Goal: Transaction & Acquisition: Purchase product/service

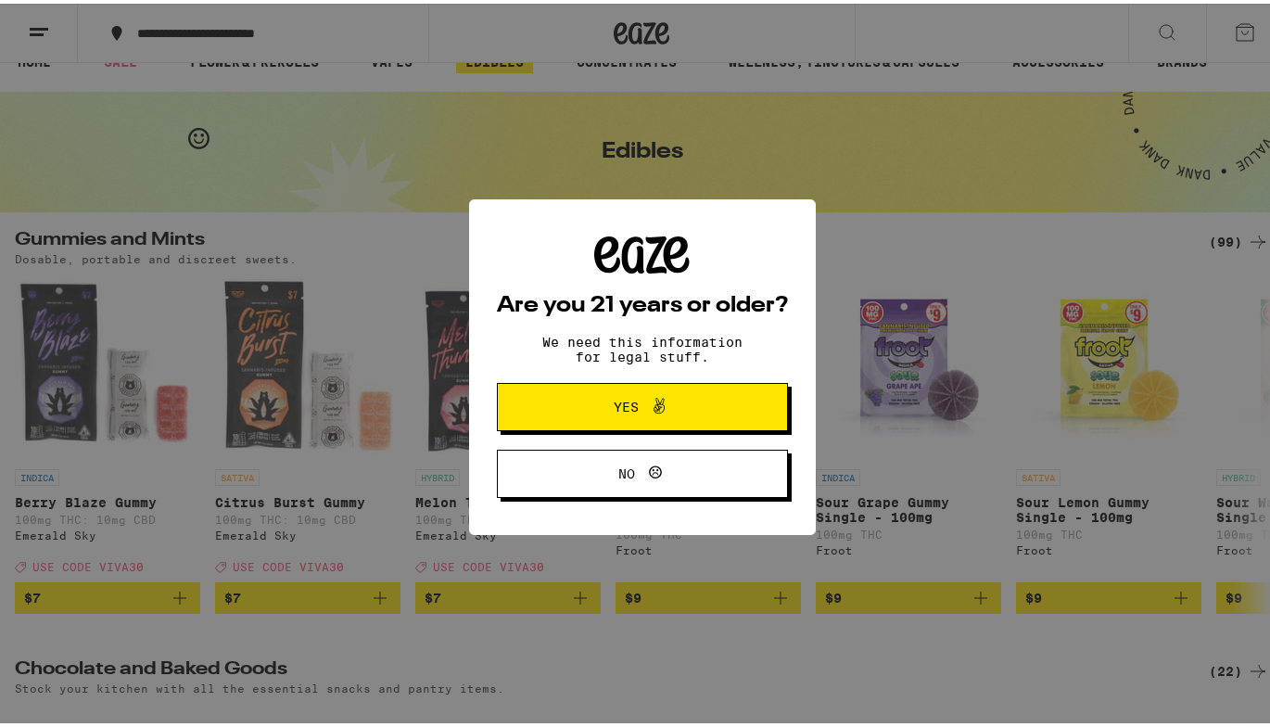
scroll to position [32, 0]
click at [677, 403] on span "Yes" at bounding box center [642, 403] width 141 height 24
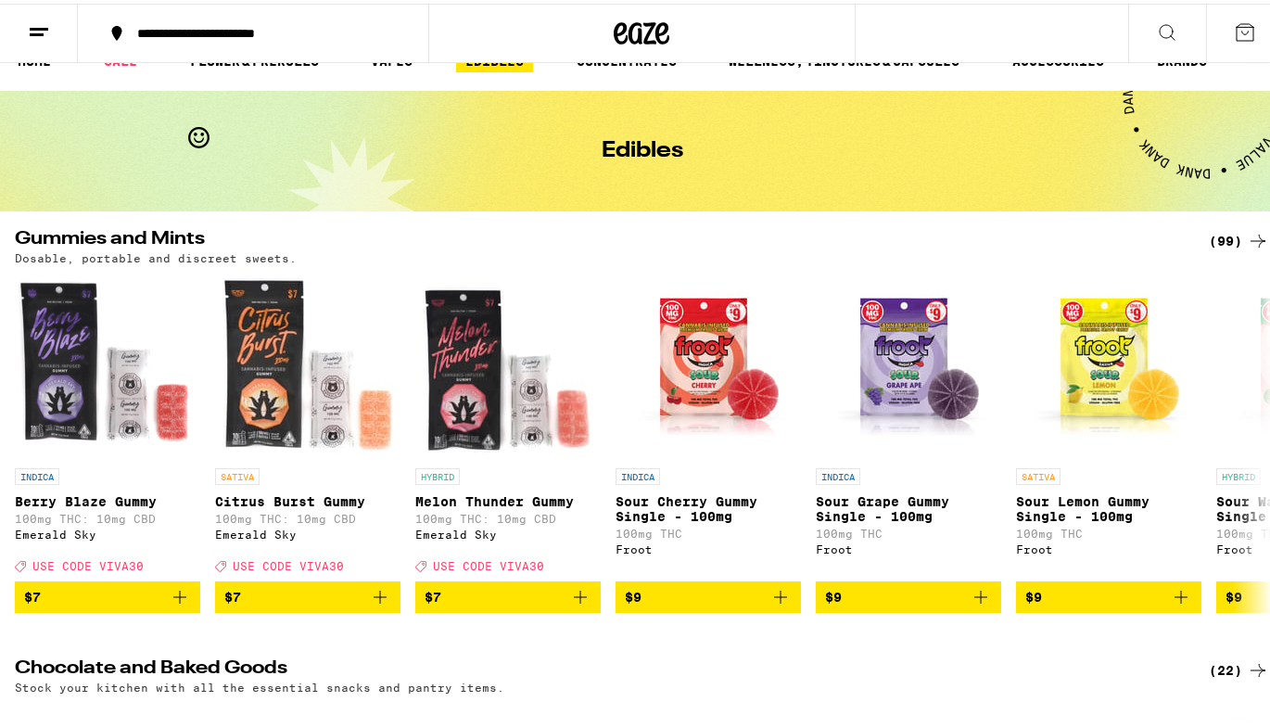
scroll to position [0, 0]
click at [1247, 442] on icon at bounding box center [1258, 439] width 22 height 22
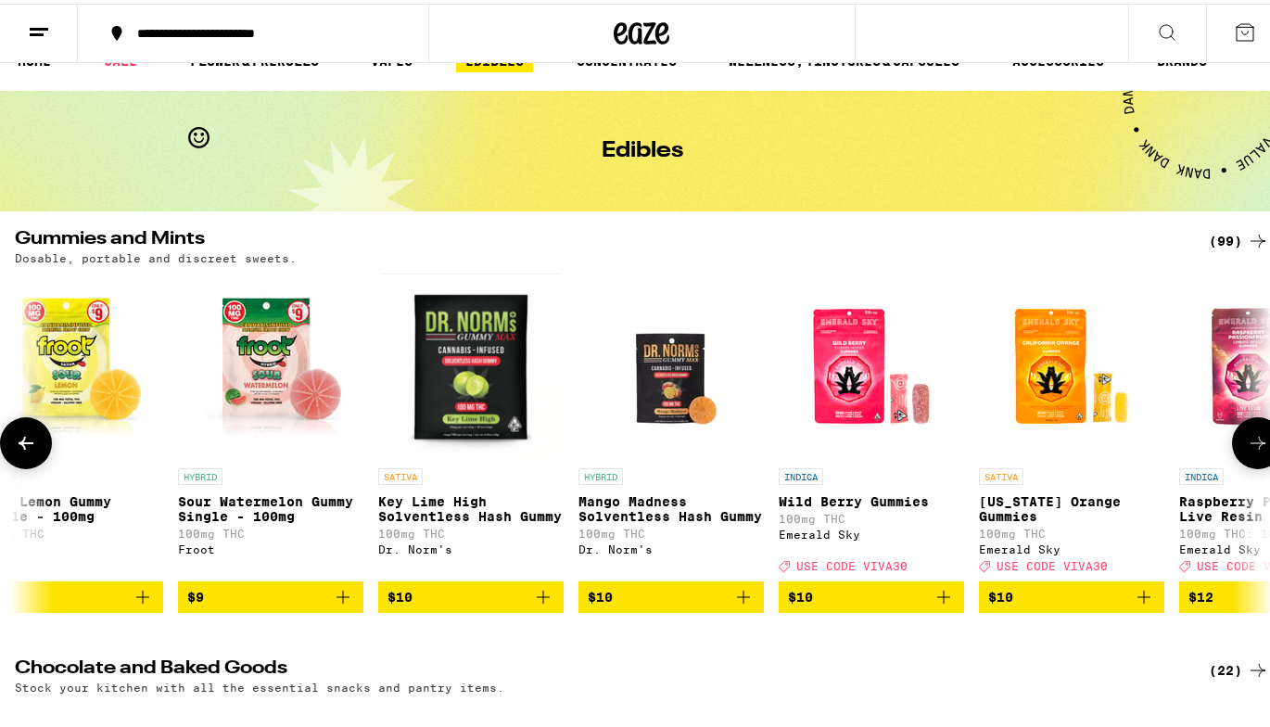
click at [1247, 442] on icon at bounding box center [1258, 439] width 22 height 22
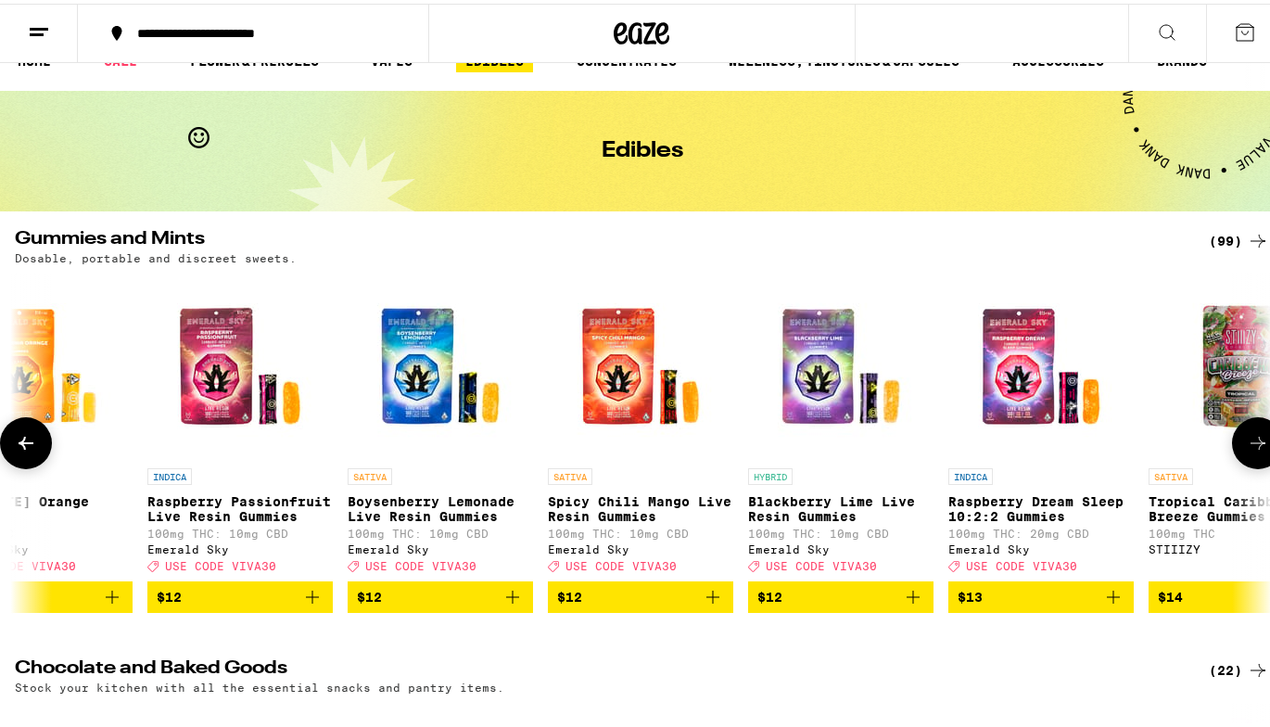
scroll to position [0, 2076]
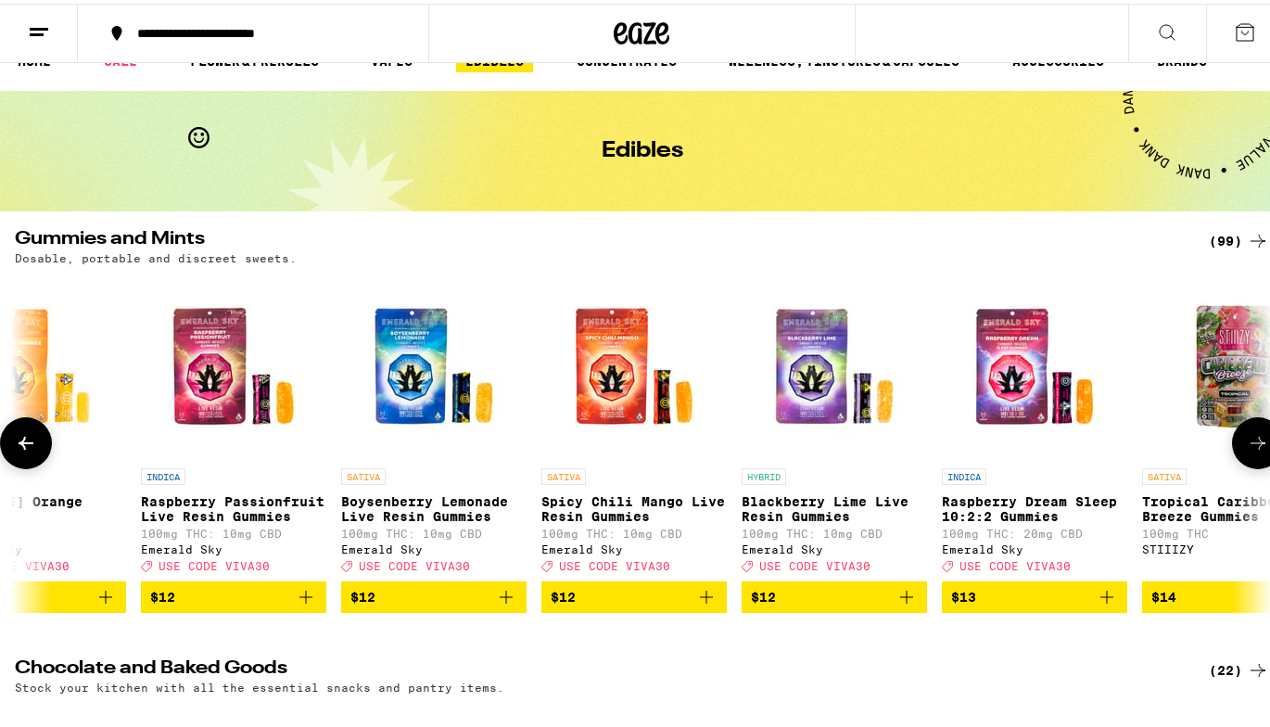
click at [1247, 442] on icon at bounding box center [1258, 439] width 22 height 22
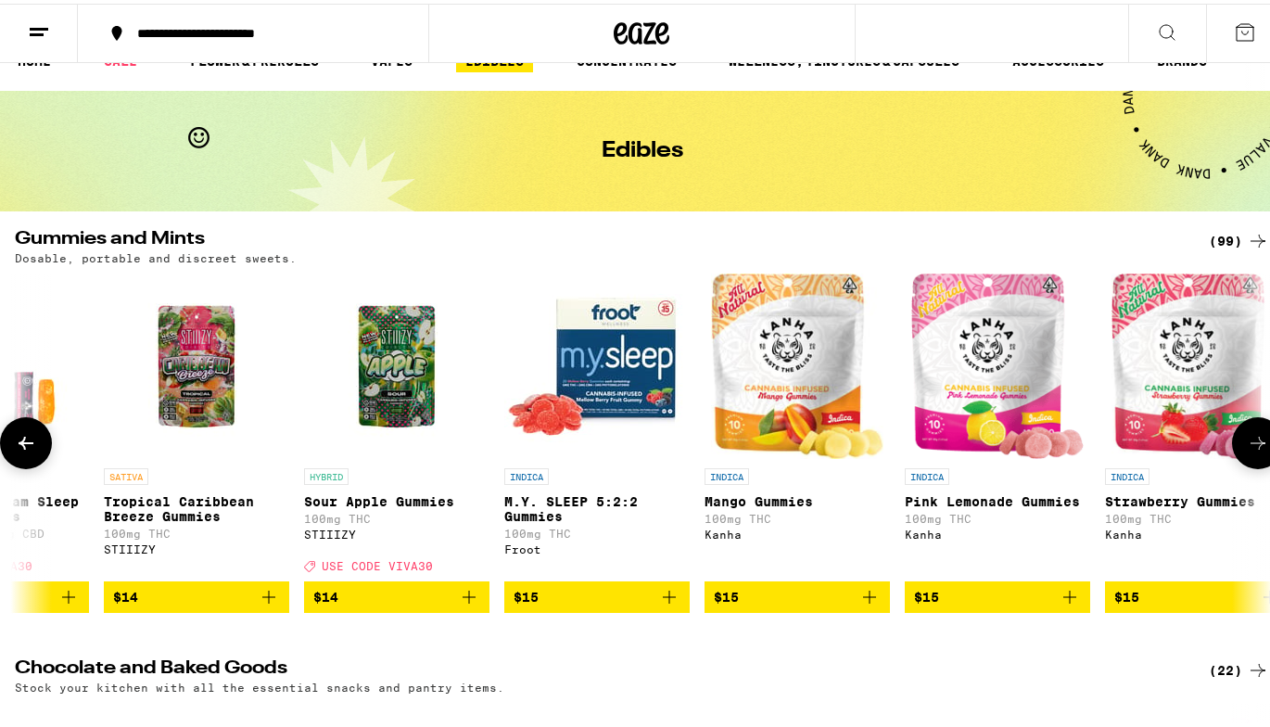
click at [1247, 442] on icon at bounding box center [1258, 439] width 22 height 22
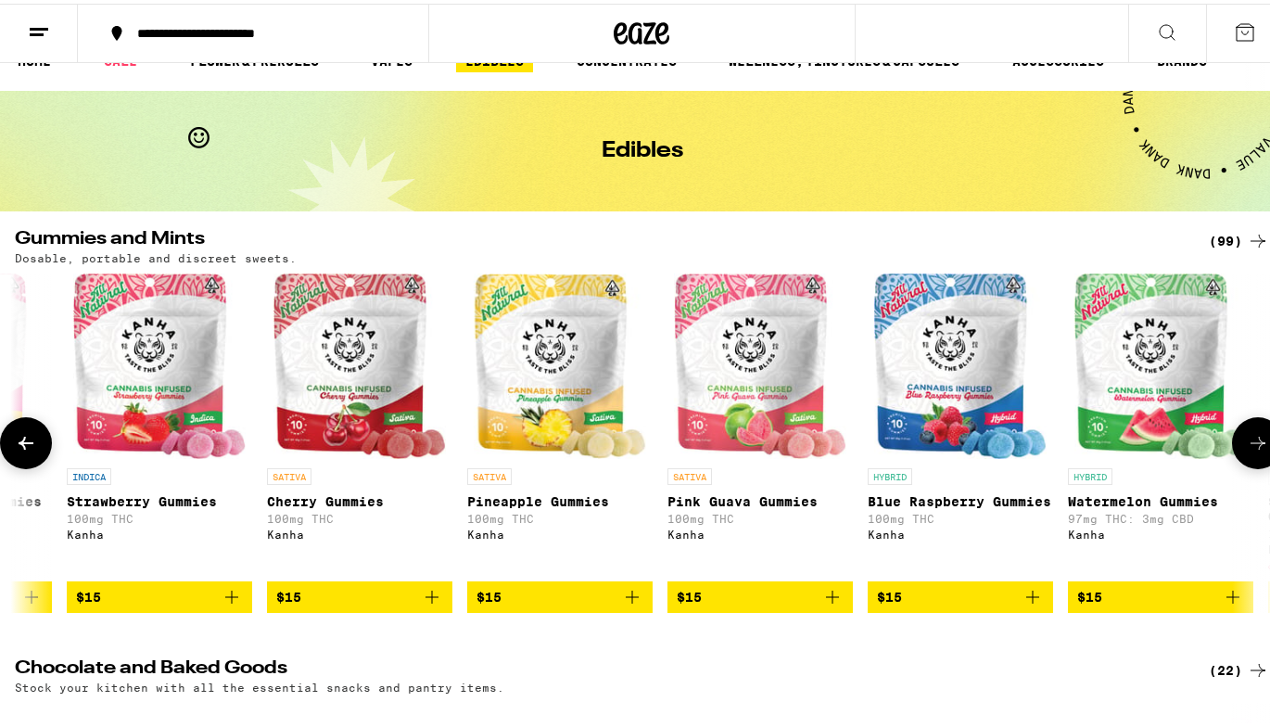
click at [1247, 442] on icon at bounding box center [1258, 439] width 22 height 22
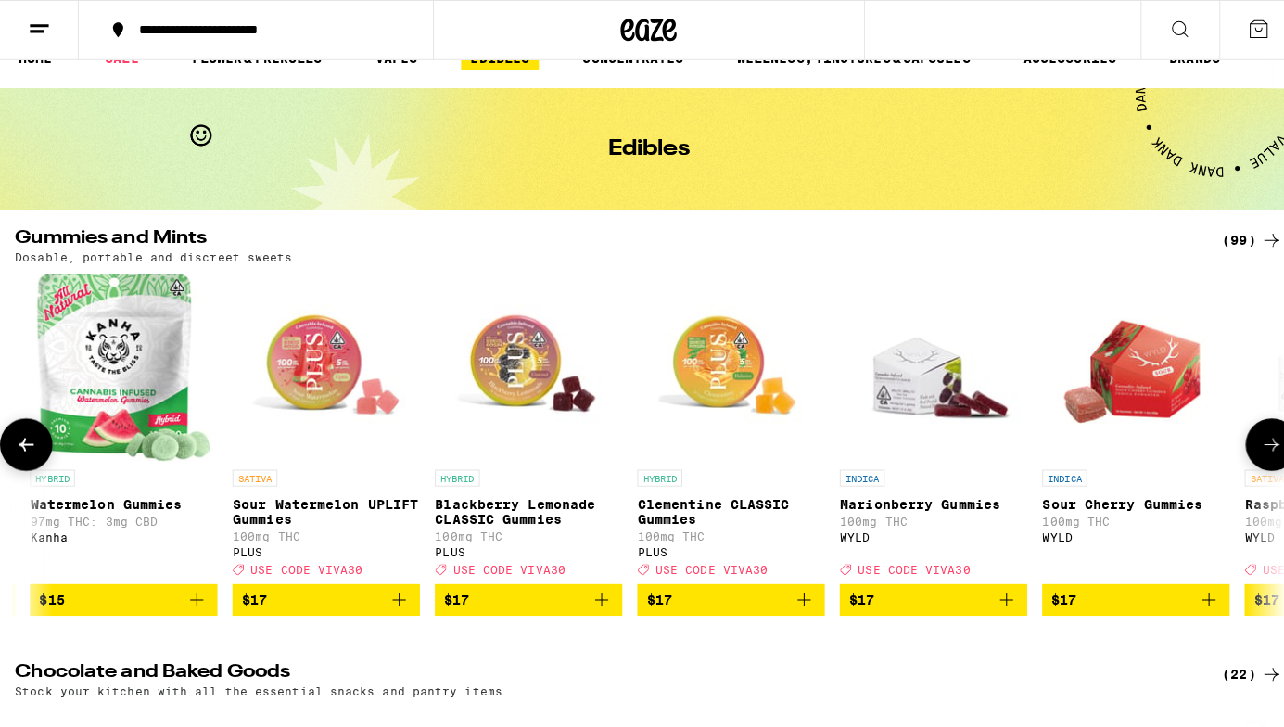
scroll to position [31, 0]
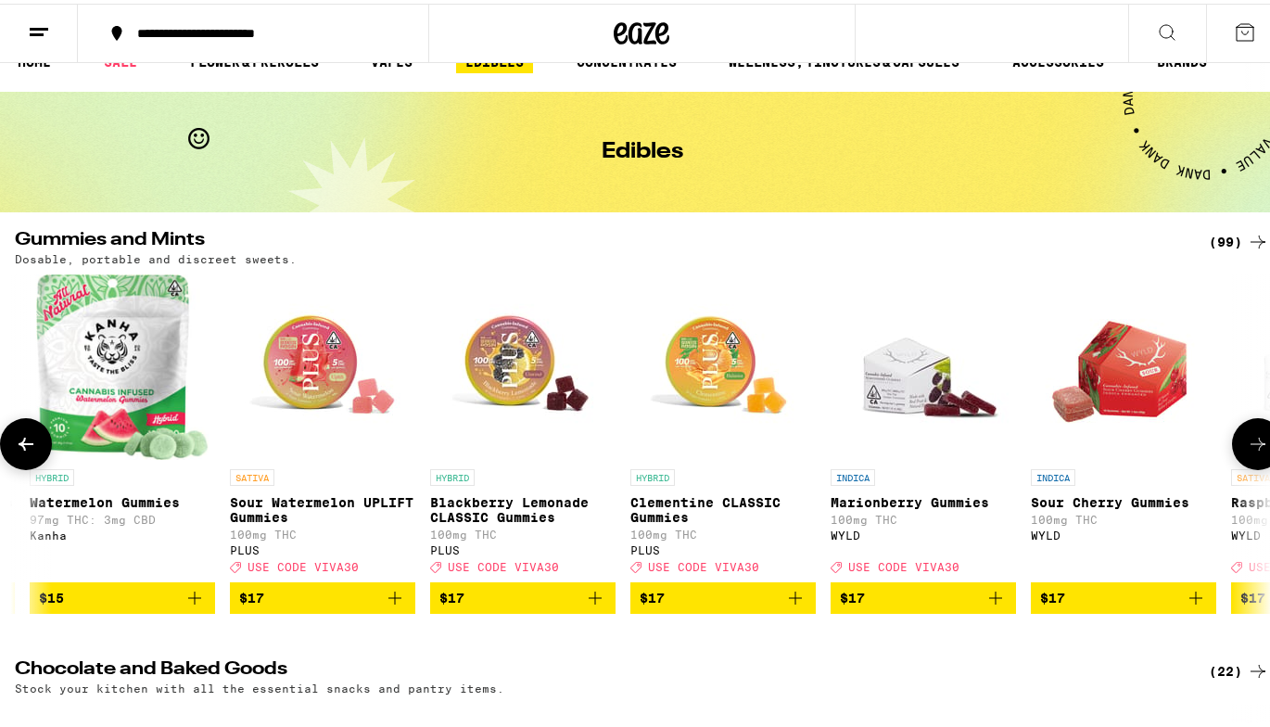
click at [524, 506] on p "Blackberry Lemonade CLASSIC Gummies" at bounding box center [522, 506] width 185 height 30
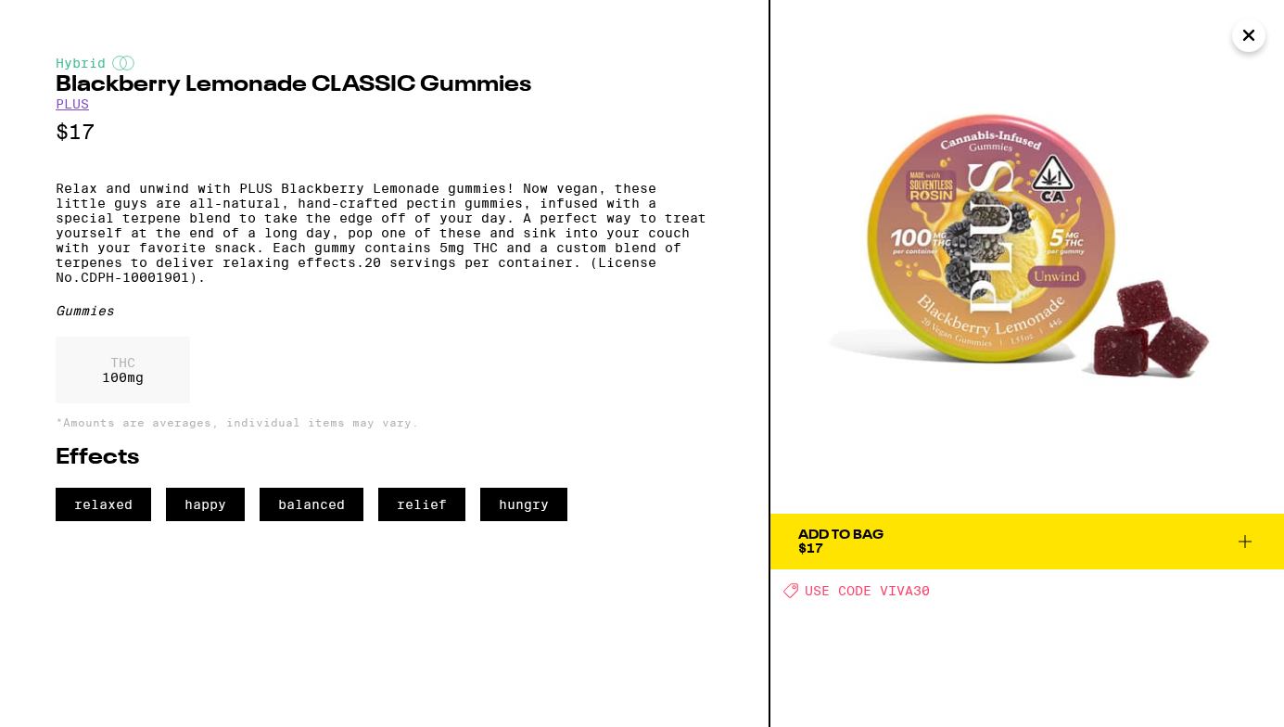
click at [837, 541] on div "Add To Bag $17" at bounding box center [840, 541] width 85 height 26
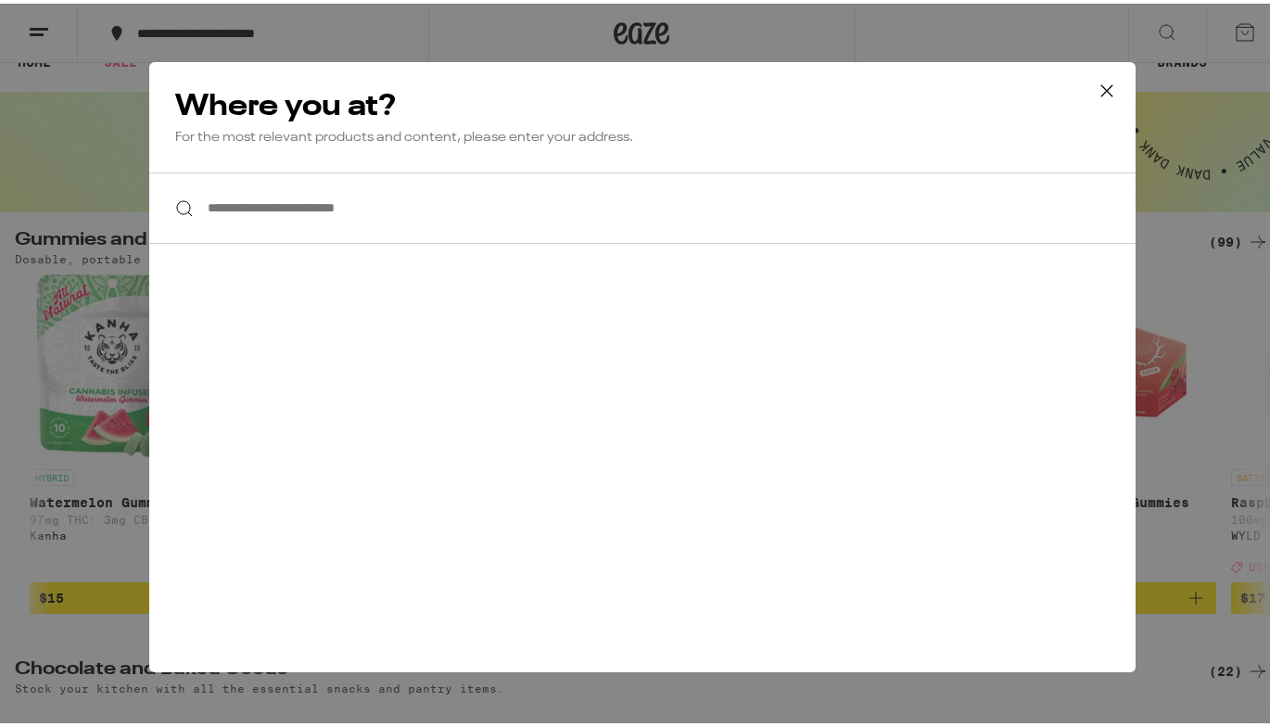
click at [274, 209] on input "**********" at bounding box center [642, 204] width 986 height 71
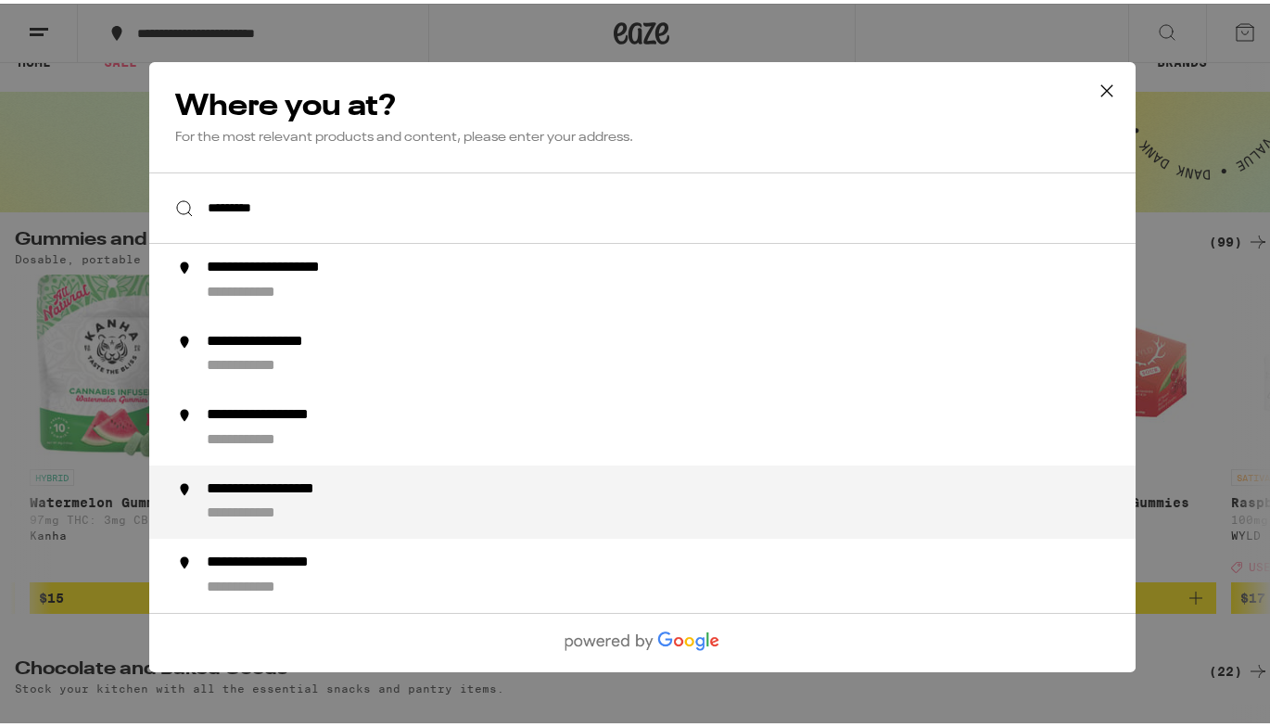
click at [327, 488] on div "**********" at bounding box center [297, 485] width 182 height 19
type input "**********"
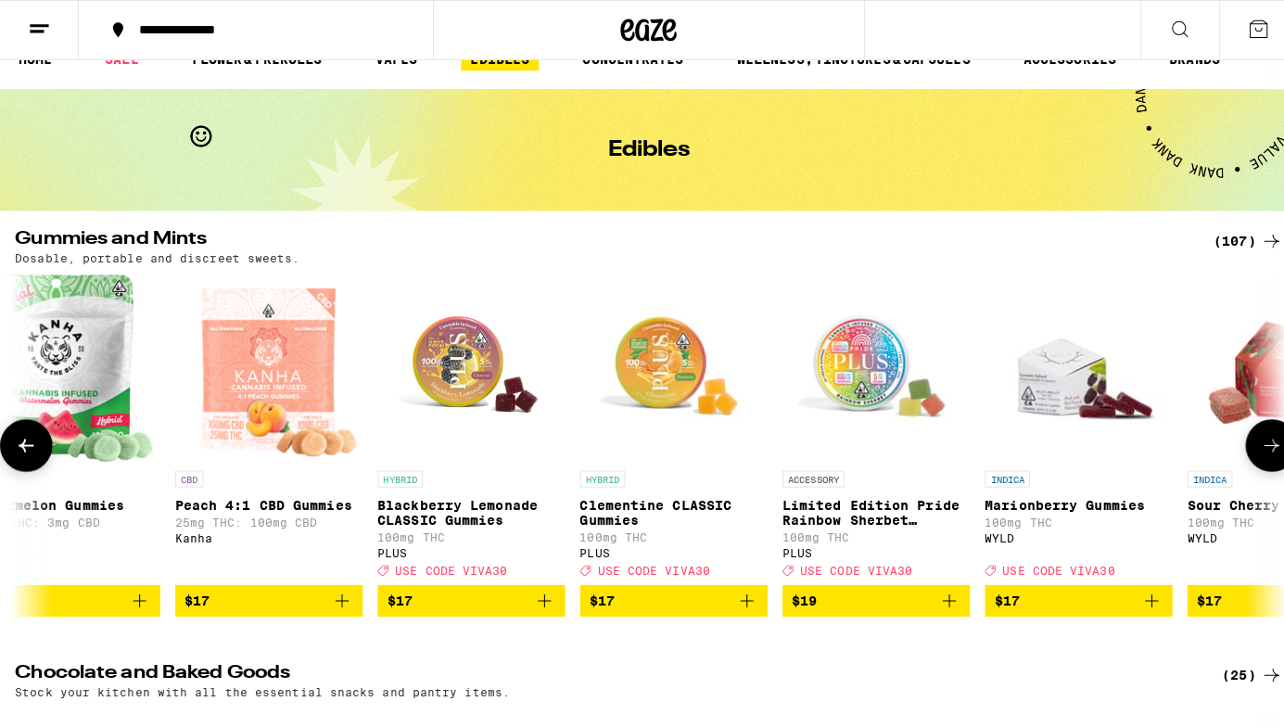
scroll to position [0, 7214]
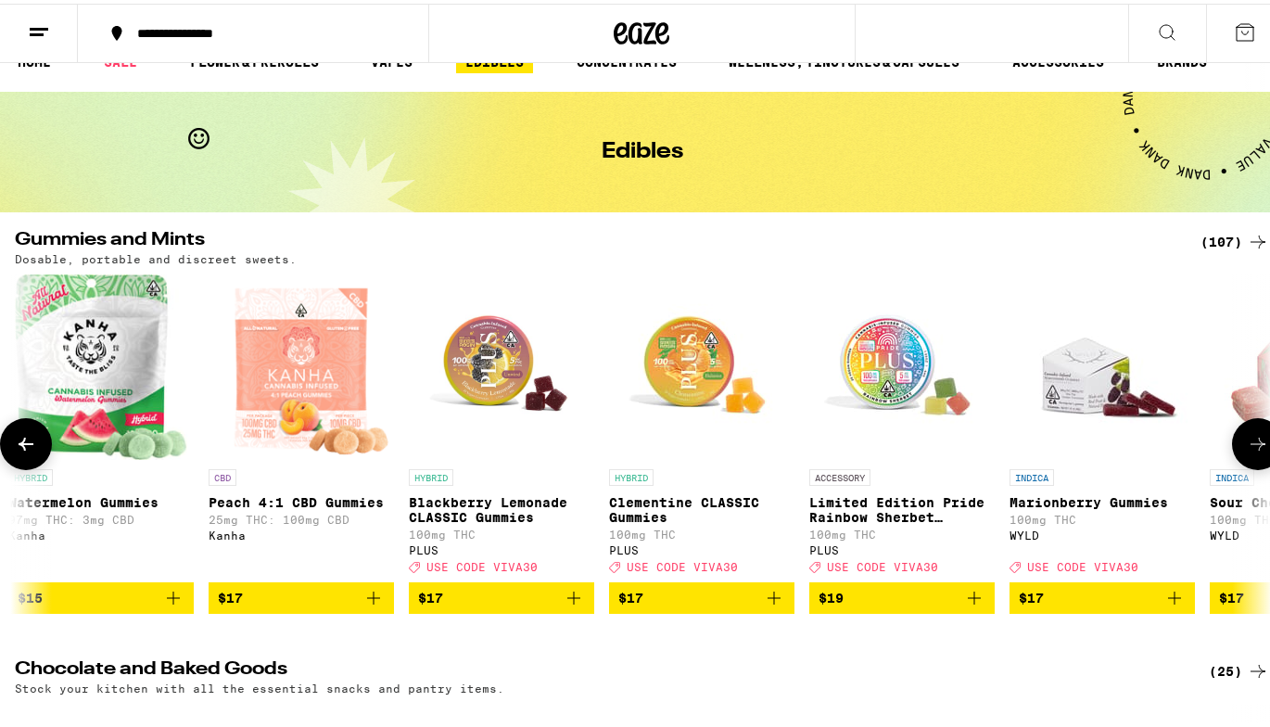
click at [493, 508] on p "Blackberry Lemonade CLASSIC Gummies" at bounding box center [501, 506] width 185 height 30
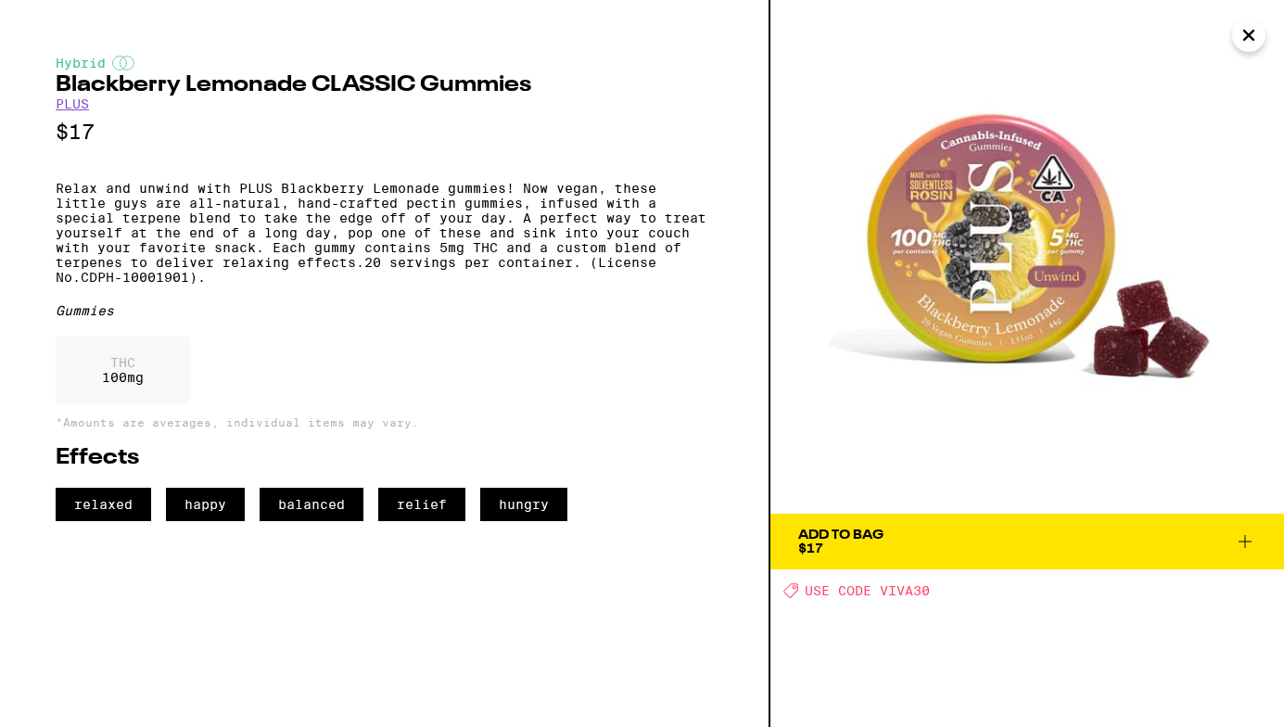
click at [839, 528] on div "Add To Bag" at bounding box center [840, 534] width 85 height 13
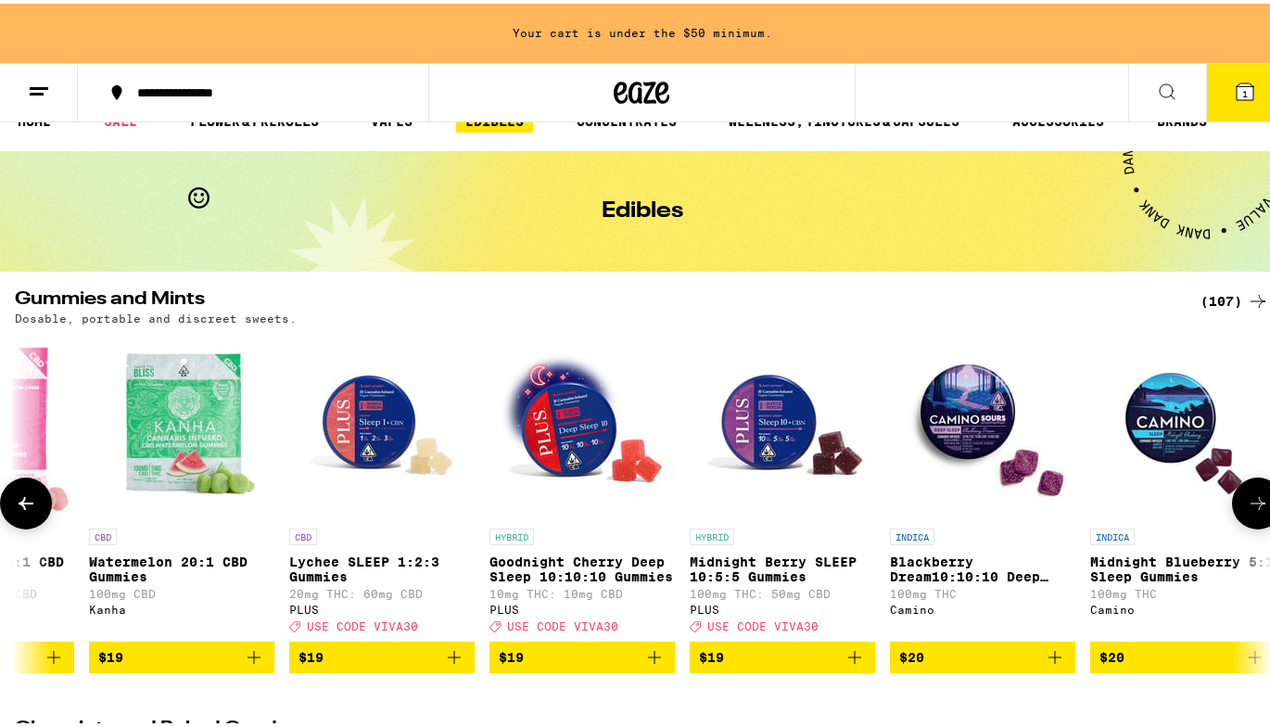
scroll to position [0, 11338]
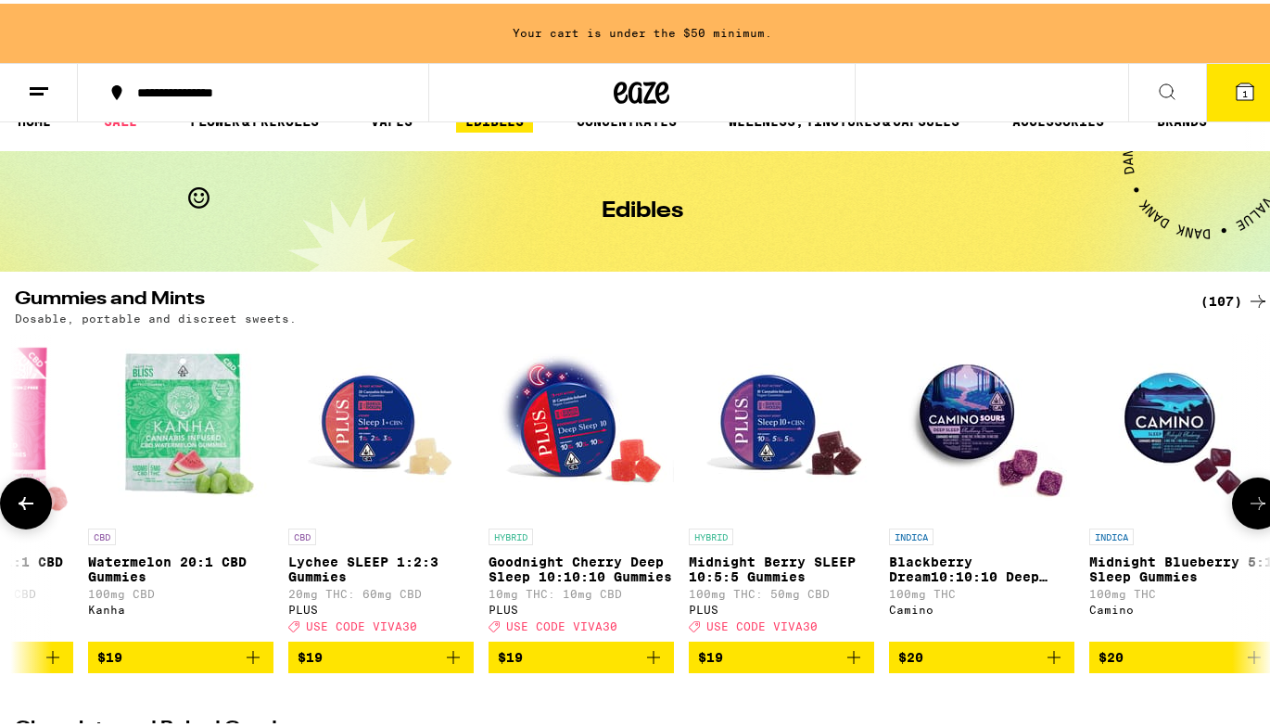
click at [806, 665] on span "$19" at bounding box center [781, 653] width 167 height 22
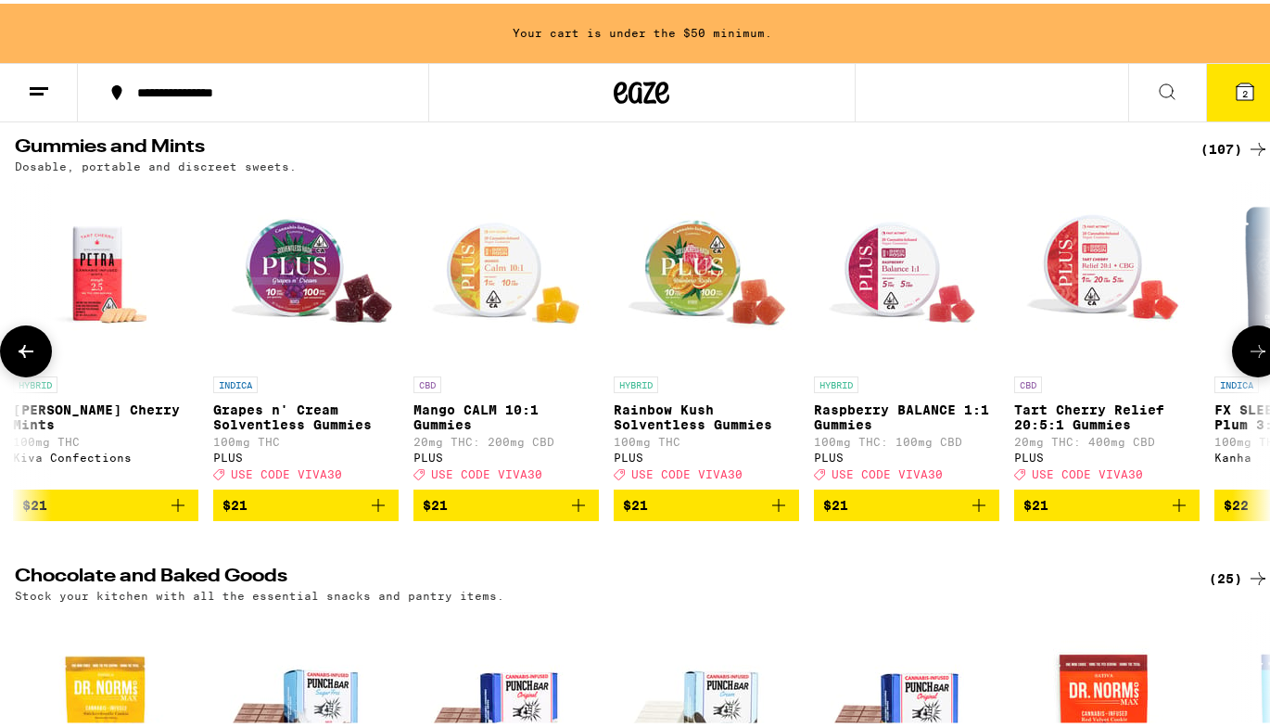
scroll to position [0, 16423]
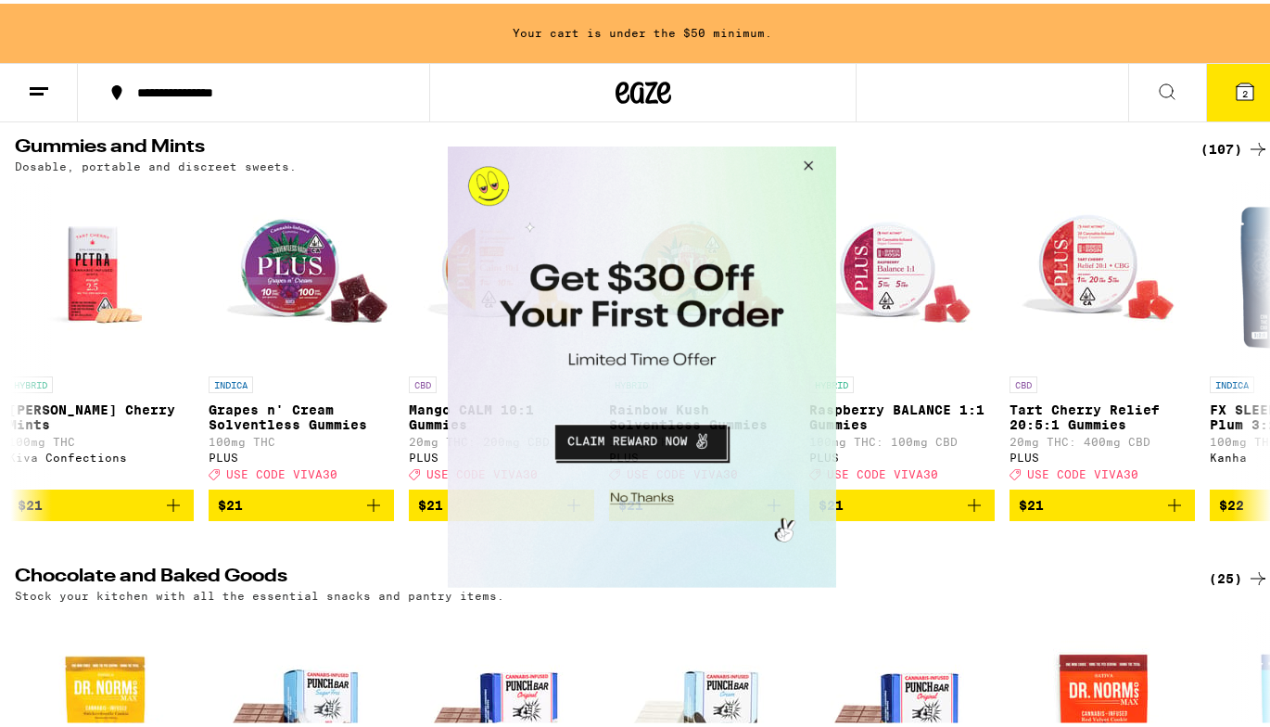
click at [652, 495] on button "Close Modal" at bounding box center [638, 495] width 377 height 29
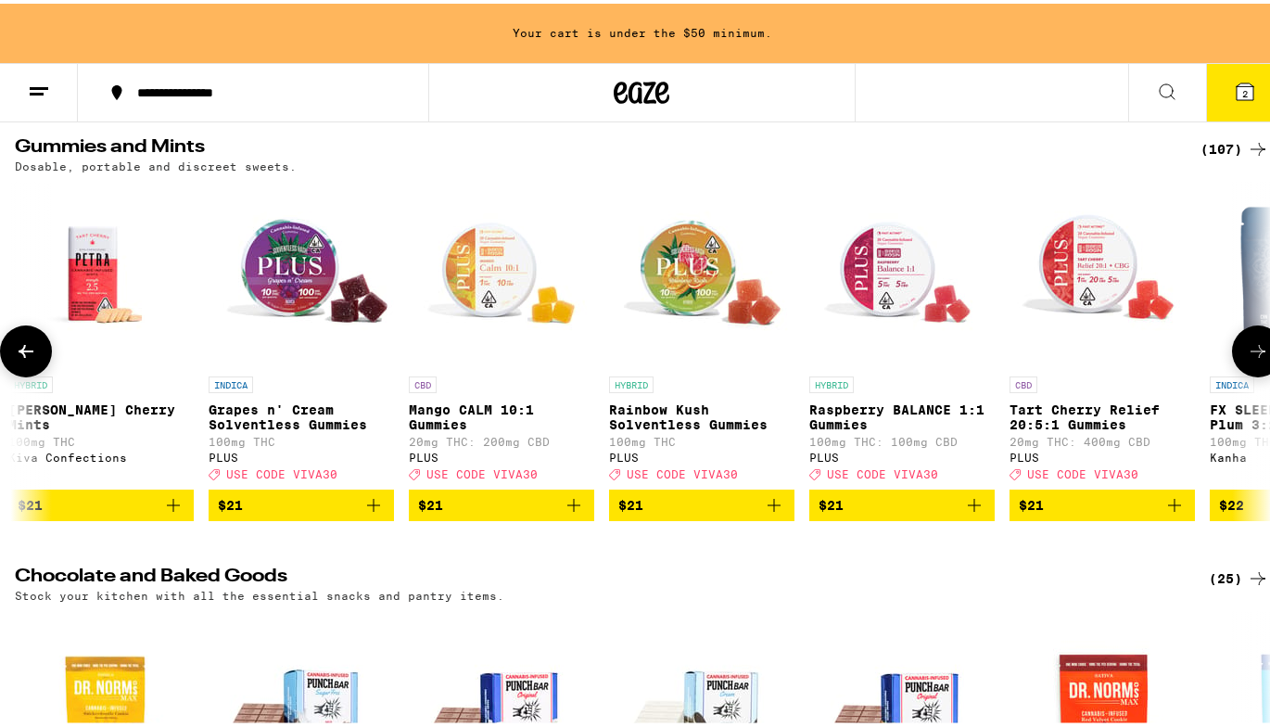
click at [902, 513] on span "$21" at bounding box center [901, 501] width 167 height 22
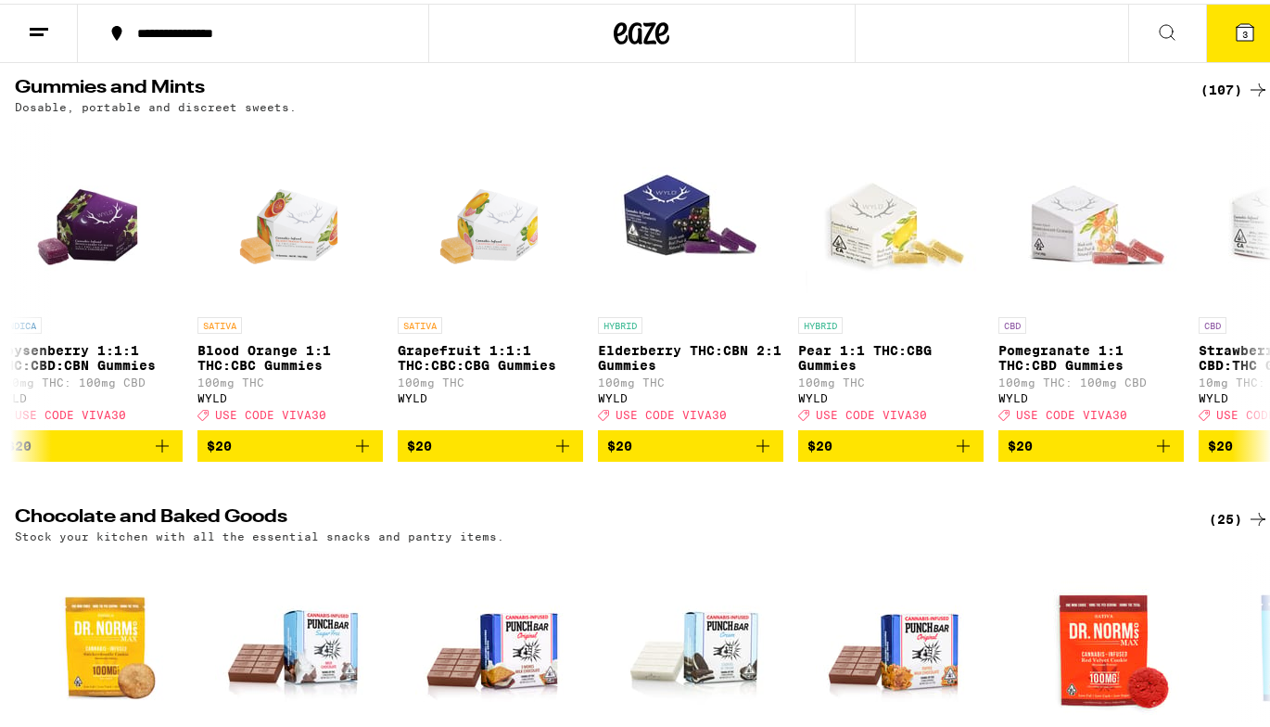
scroll to position [181, 1]
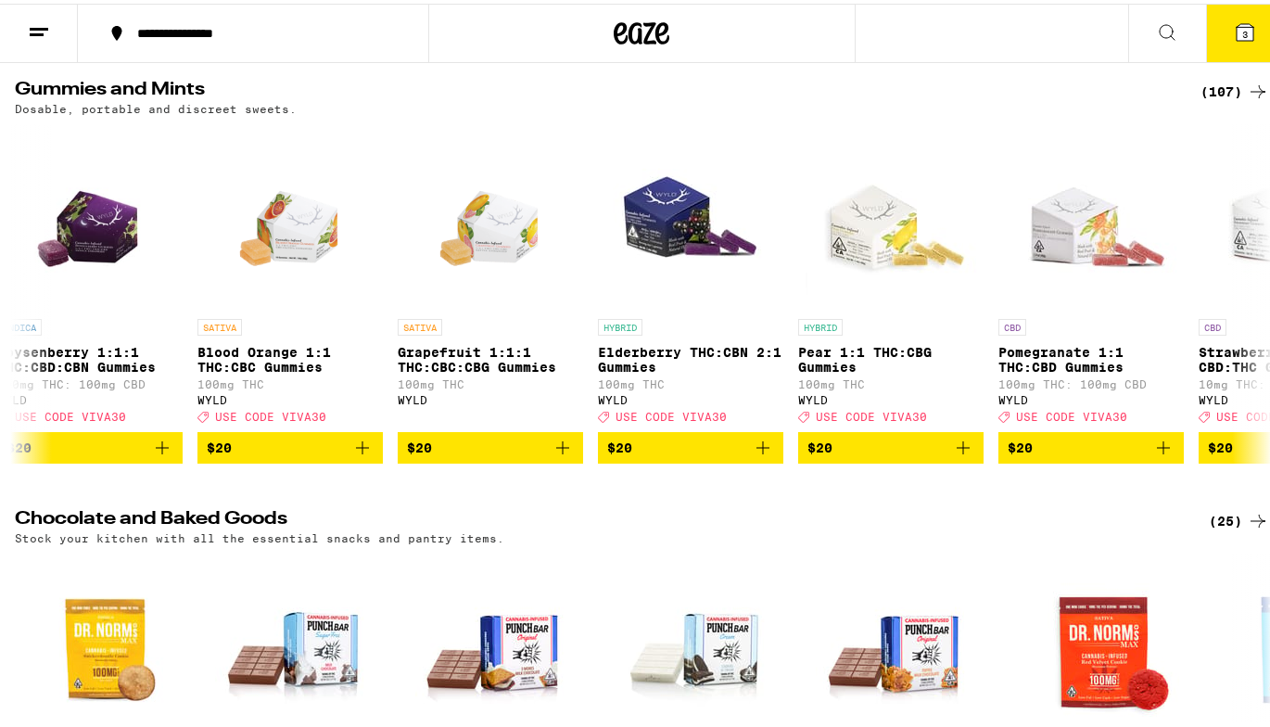
click at [39, 25] on line at bounding box center [39, 25] width 19 height 0
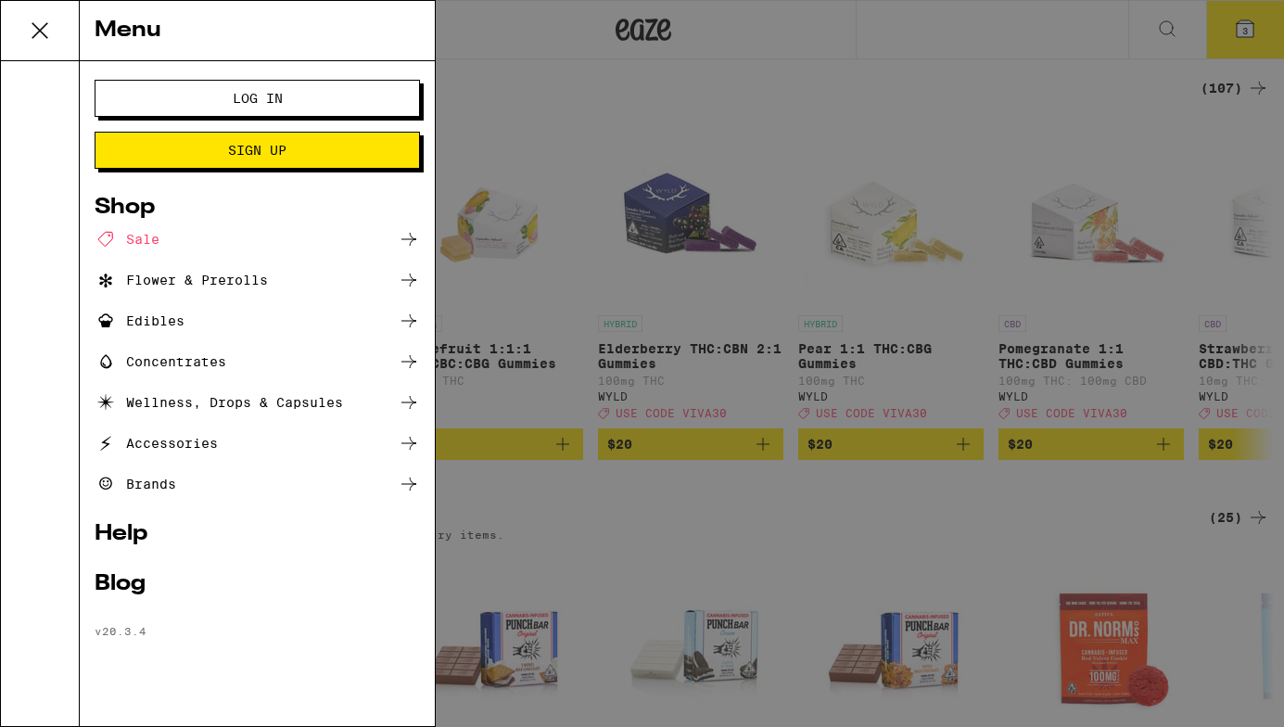
click at [233, 399] on div "Wellness, Drops & Capsules" at bounding box center [219, 402] width 248 height 22
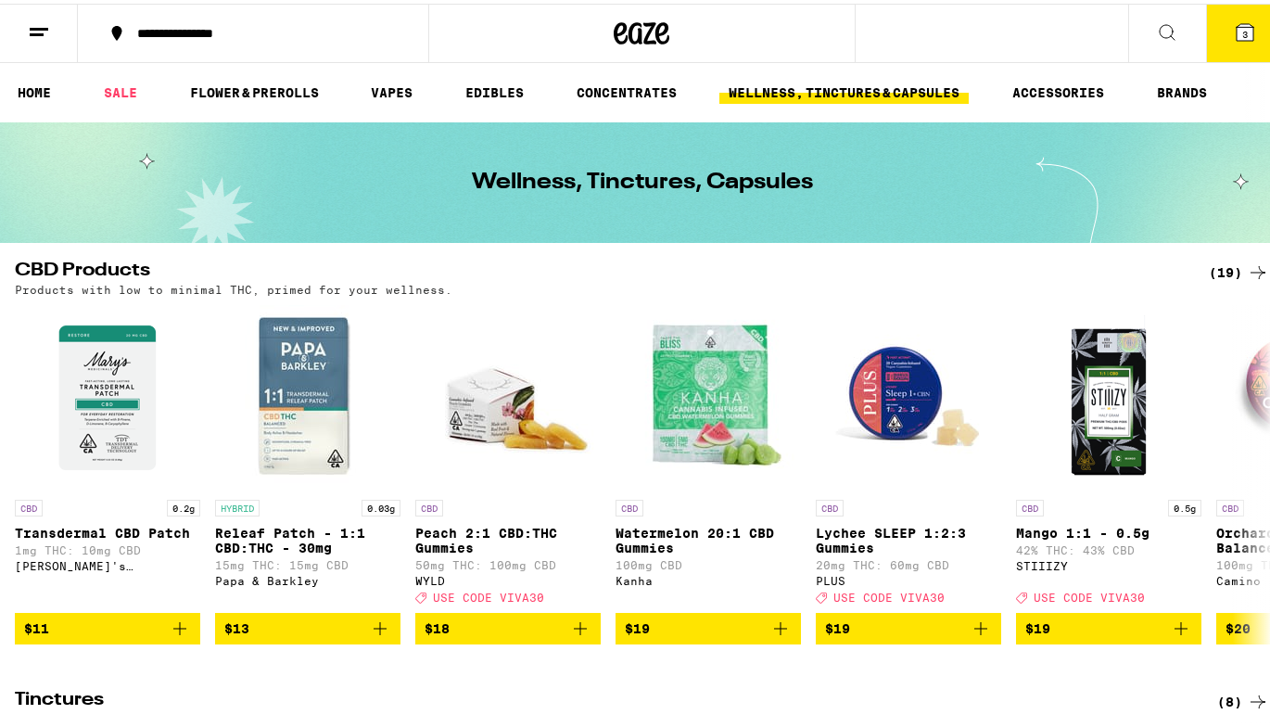
click at [1156, 26] on icon at bounding box center [1167, 29] width 22 height 22
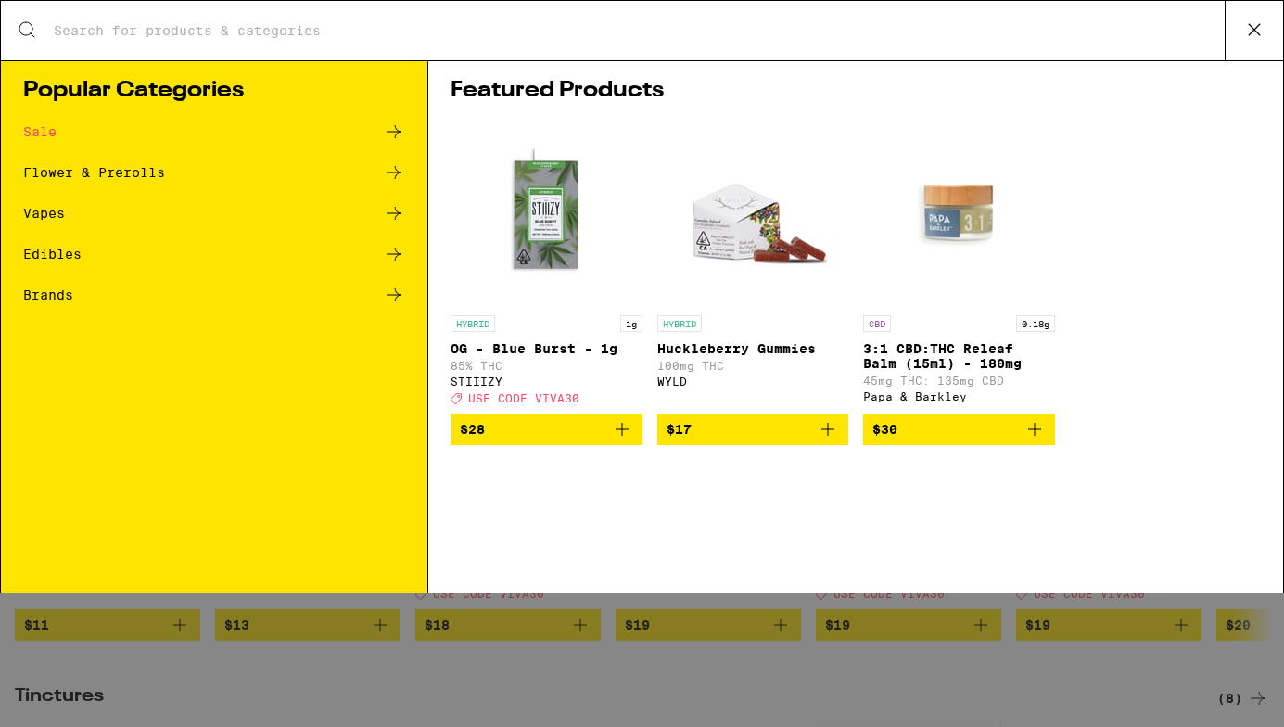
type input ","
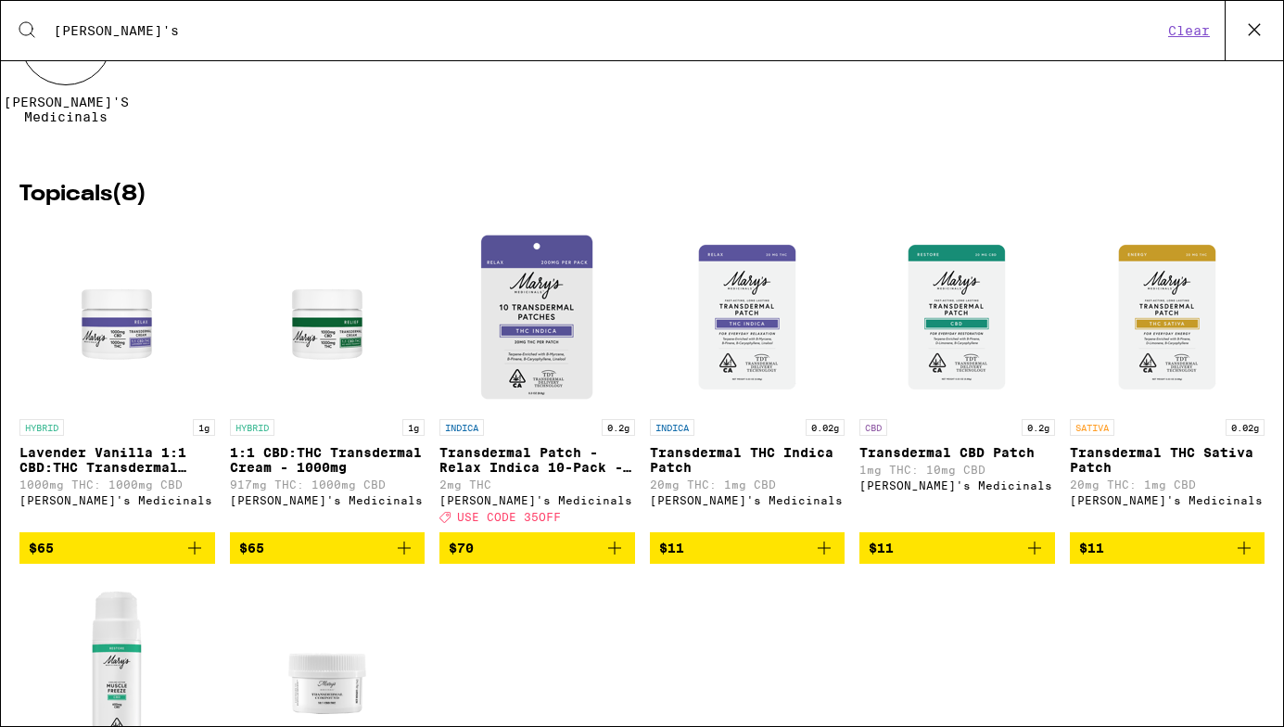
scroll to position [183, 0]
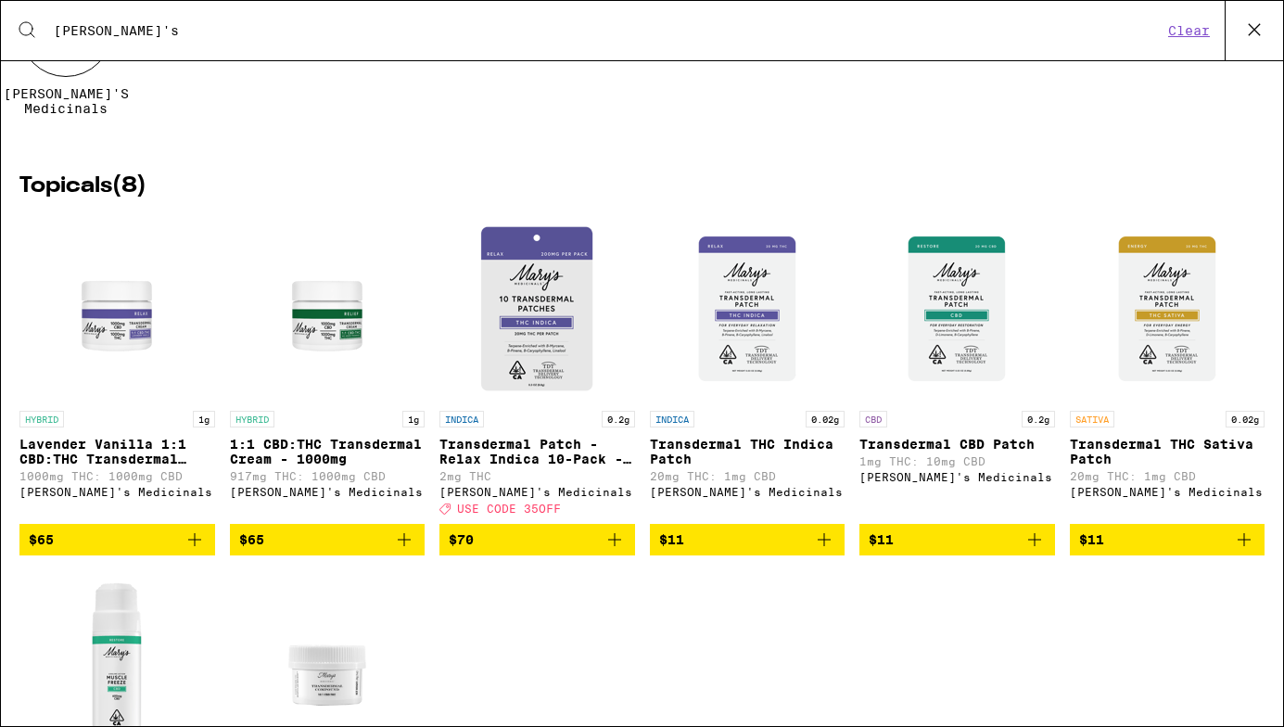
type input "[PERSON_NAME]'s"
click at [130, 551] on span "$65" at bounding box center [117, 539] width 177 height 22
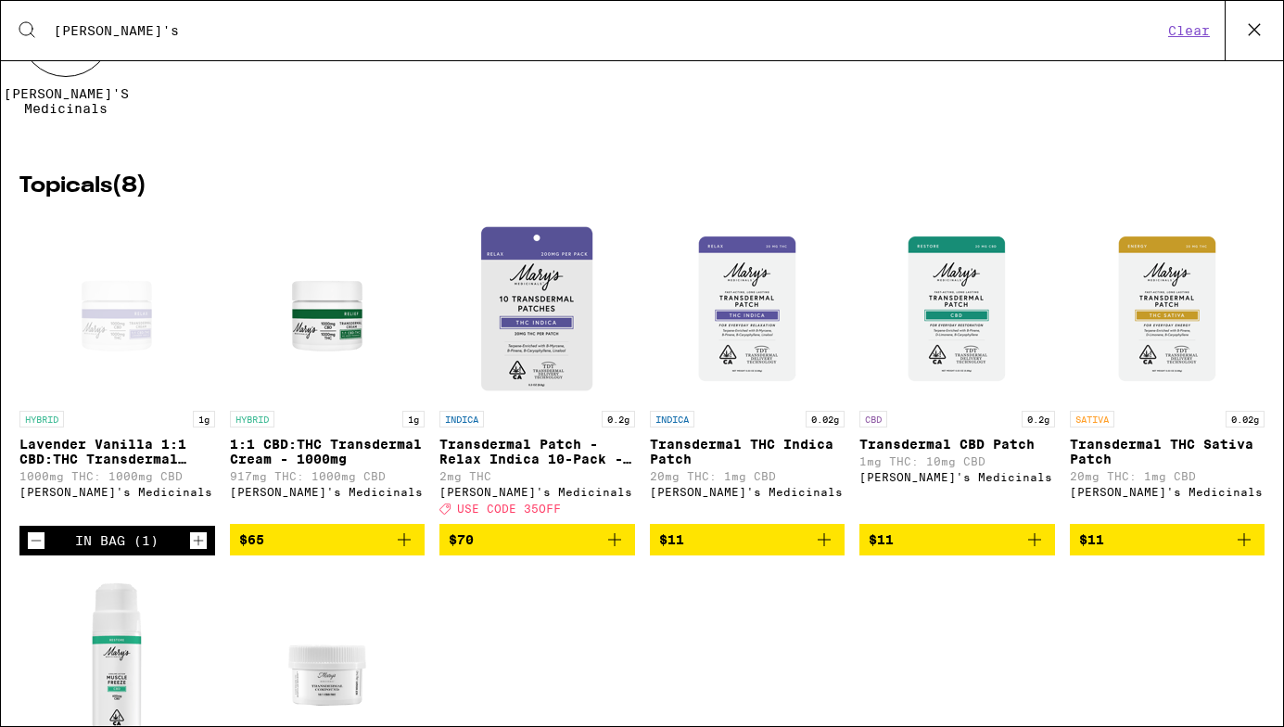
scroll to position [0, 0]
click at [37, 551] on icon "Decrement" at bounding box center [36, 540] width 17 height 22
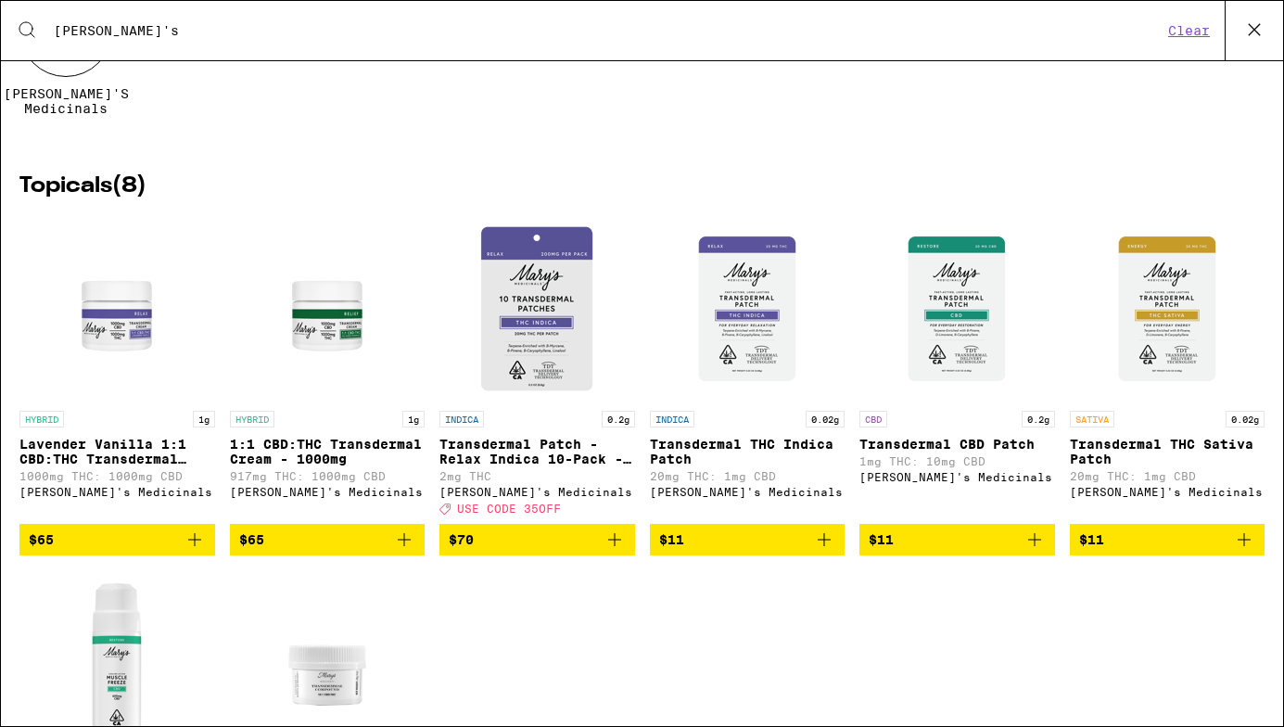
click at [345, 551] on span "$65" at bounding box center [327, 539] width 177 height 22
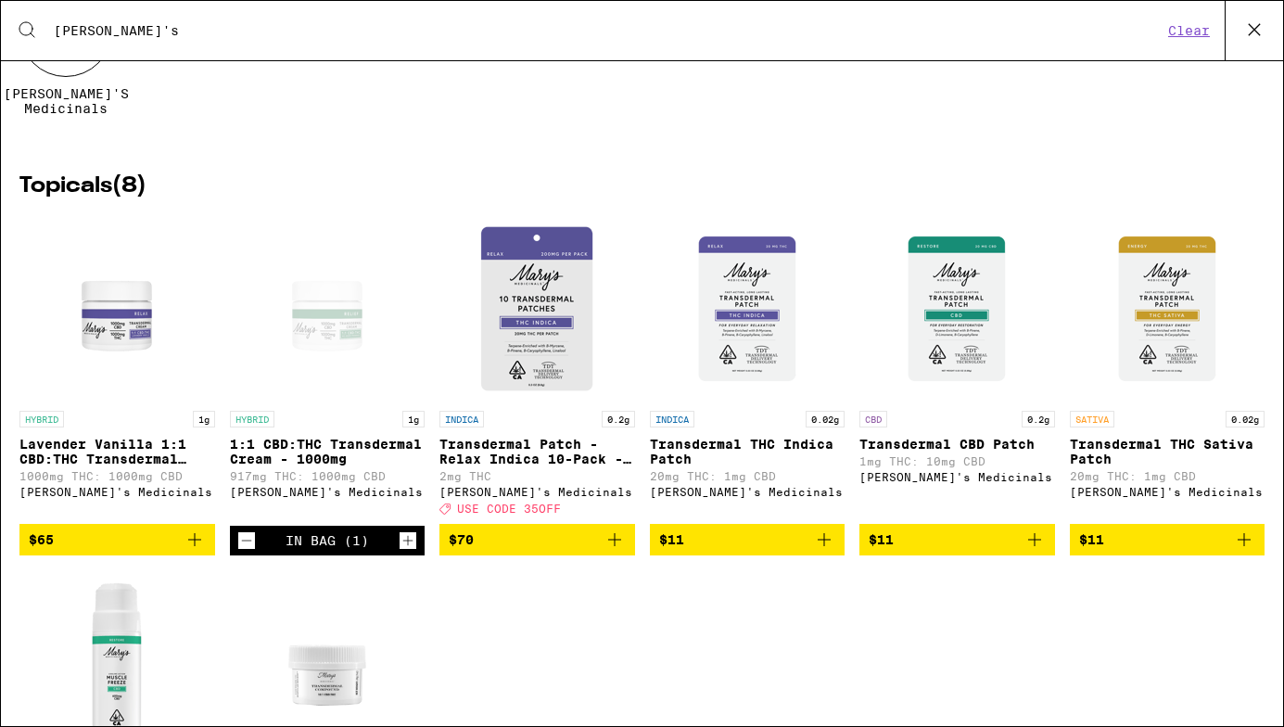
scroll to position [0, 8]
click at [399, 551] on icon "Increment" at bounding box center [407, 540] width 17 height 22
click at [246, 551] on icon "Decrement" at bounding box center [246, 540] width 17 height 22
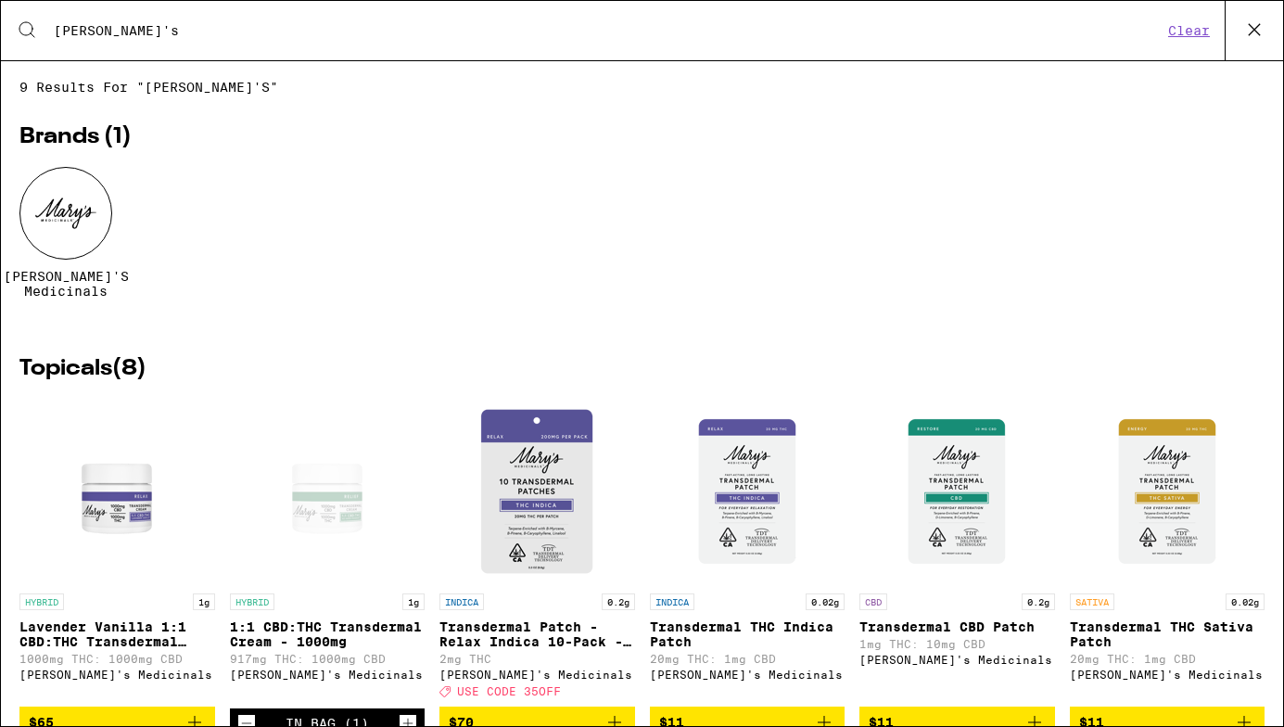
click at [1247, 27] on icon at bounding box center [1254, 30] width 28 height 28
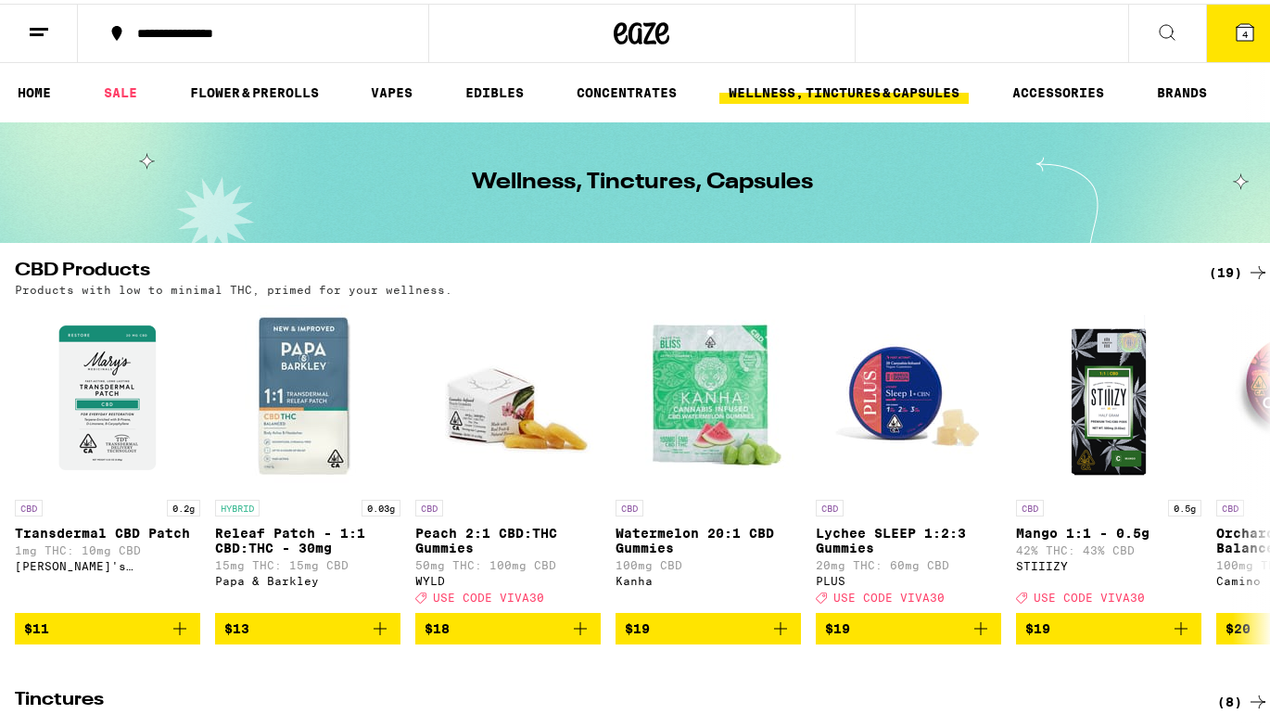
click at [1242, 26] on span "4" at bounding box center [1245, 30] width 6 height 11
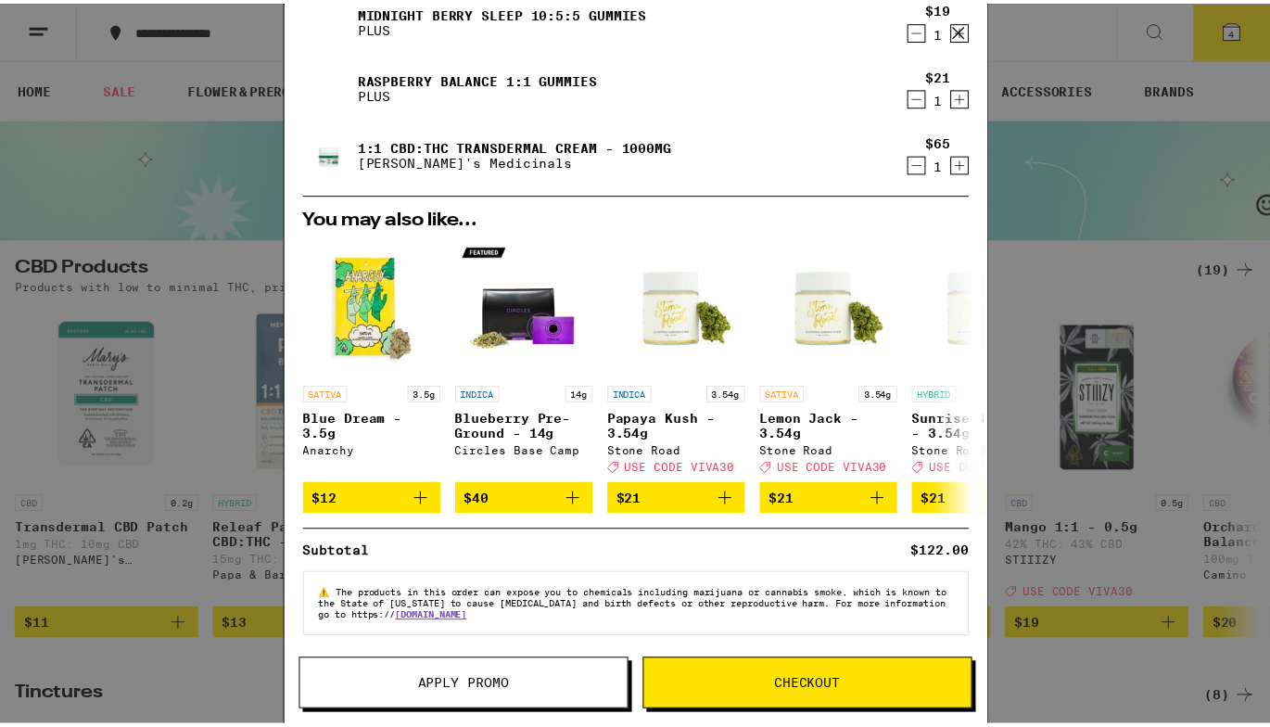
scroll to position [146, 0]
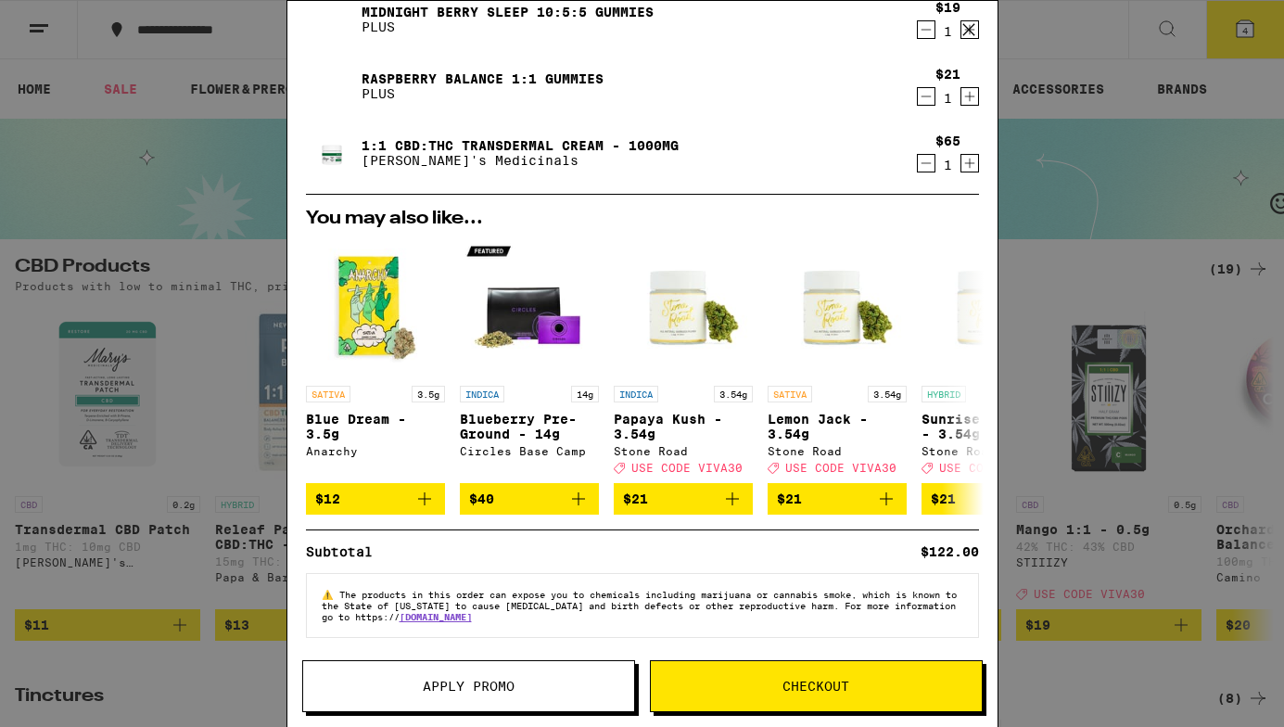
click at [475, 683] on span "Apply Promo" at bounding box center [469, 685] width 92 height 13
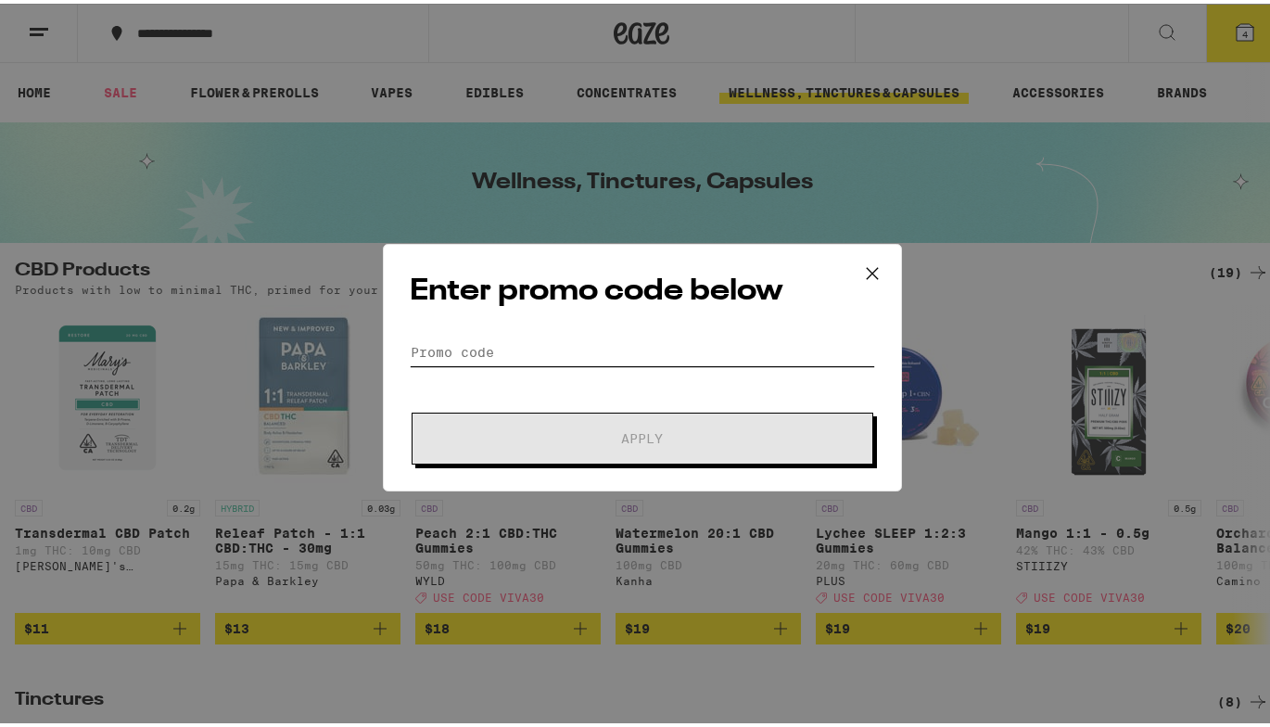
click at [513, 354] on input "Promo Code" at bounding box center [642, 349] width 465 height 28
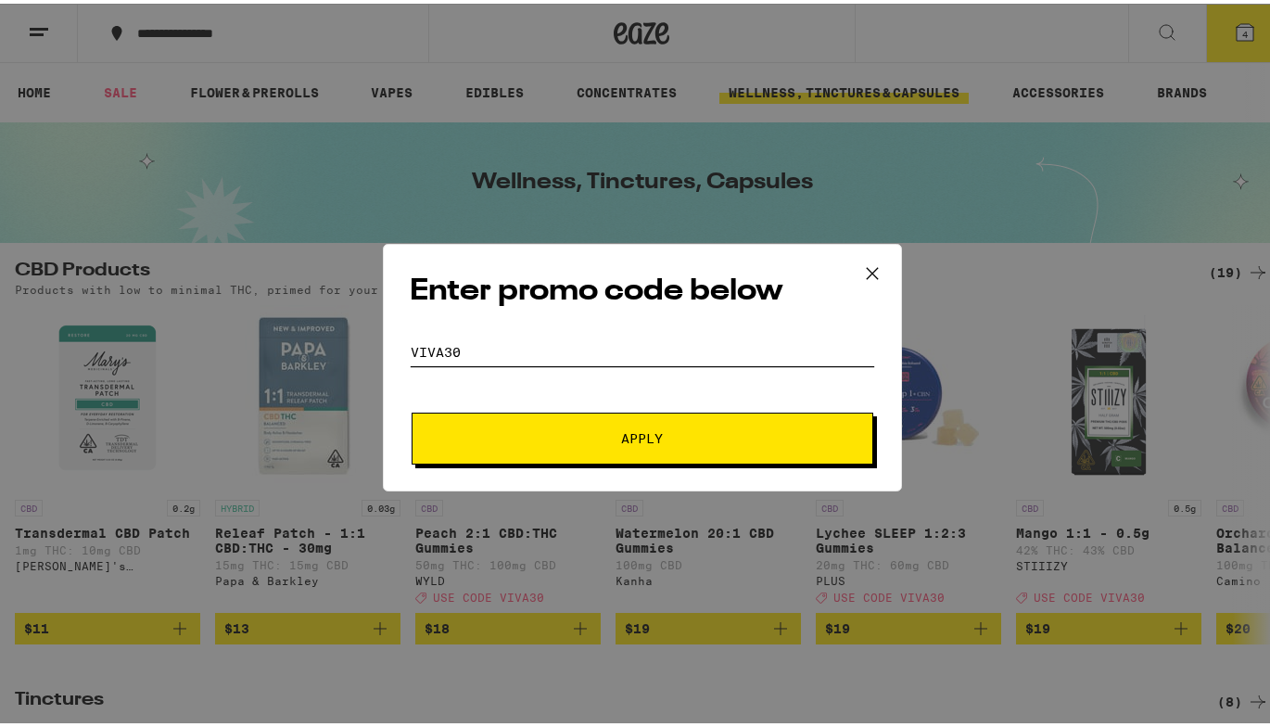
type input "VIVA30"
click at [663, 440] on span "Apply" at bounding box center [642, 434] width 334 height 13
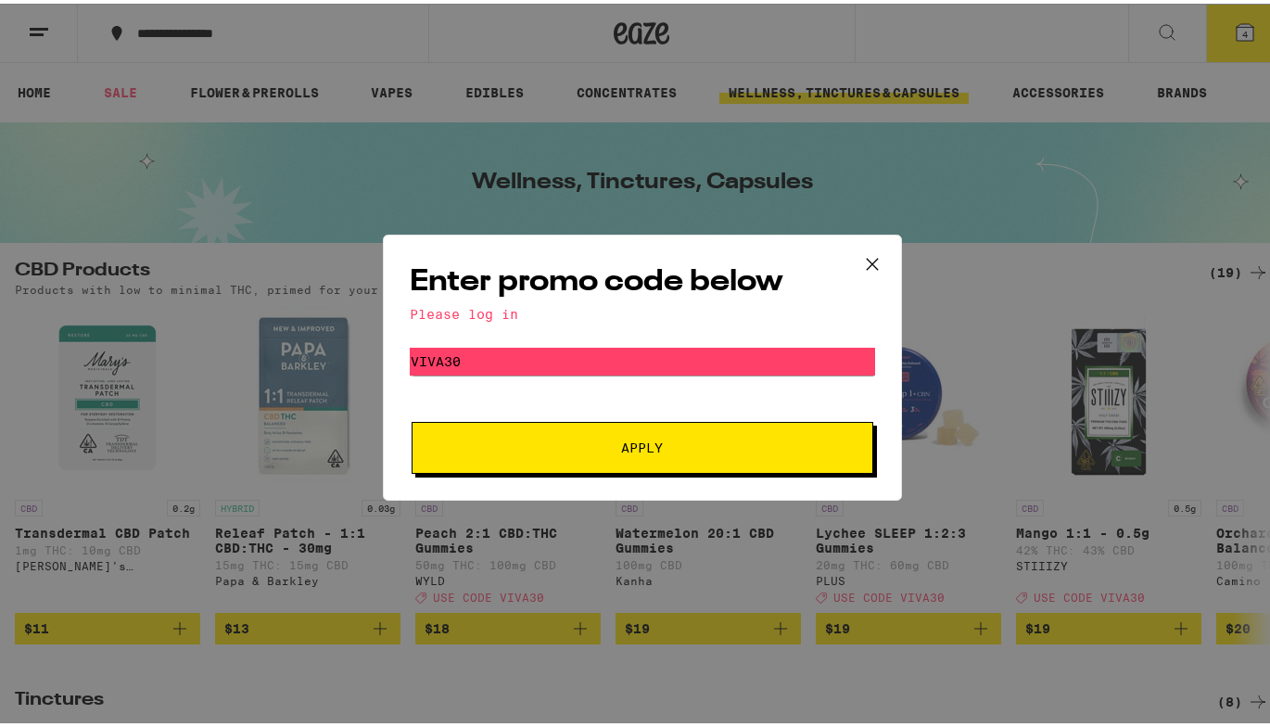
scroll to position [2, 0]
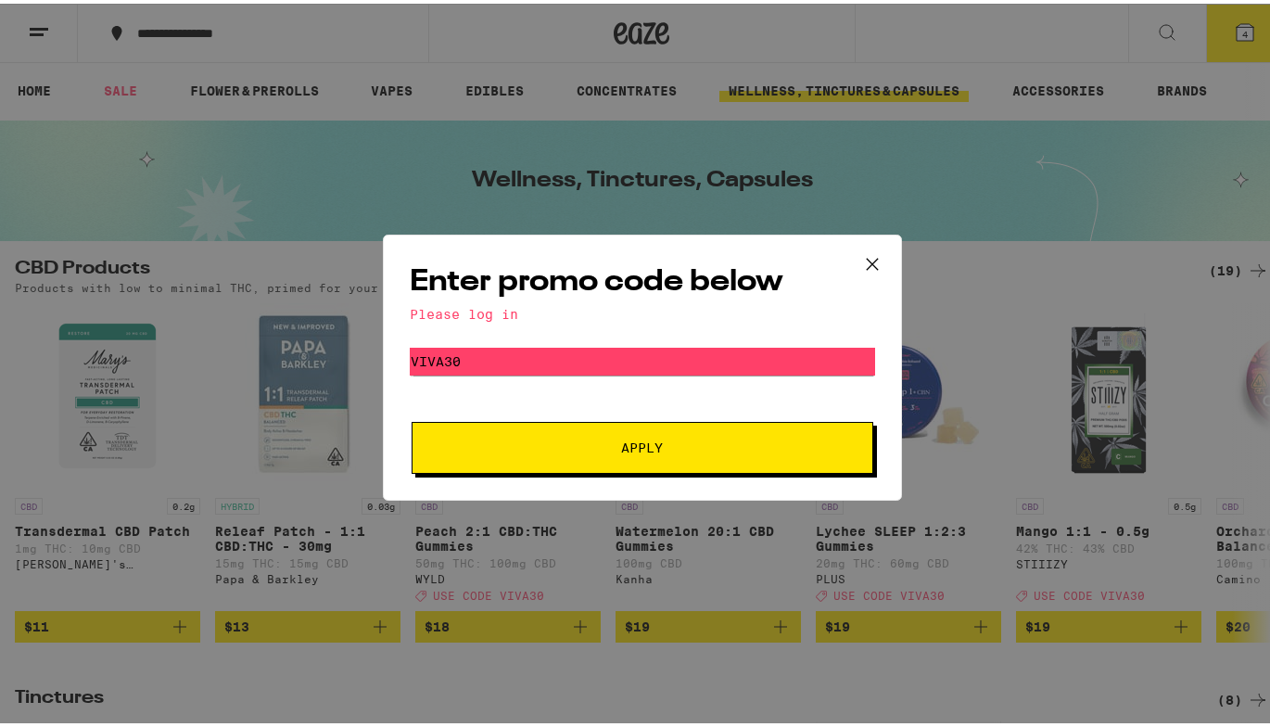
click at [991, 308] on div "Enter promo code below Please log in Promo Code VIVA30 Apply" at bounding box center [642, 363] width 1284 height 727
